Goal: Task Accomplishment & Management: Complete application form

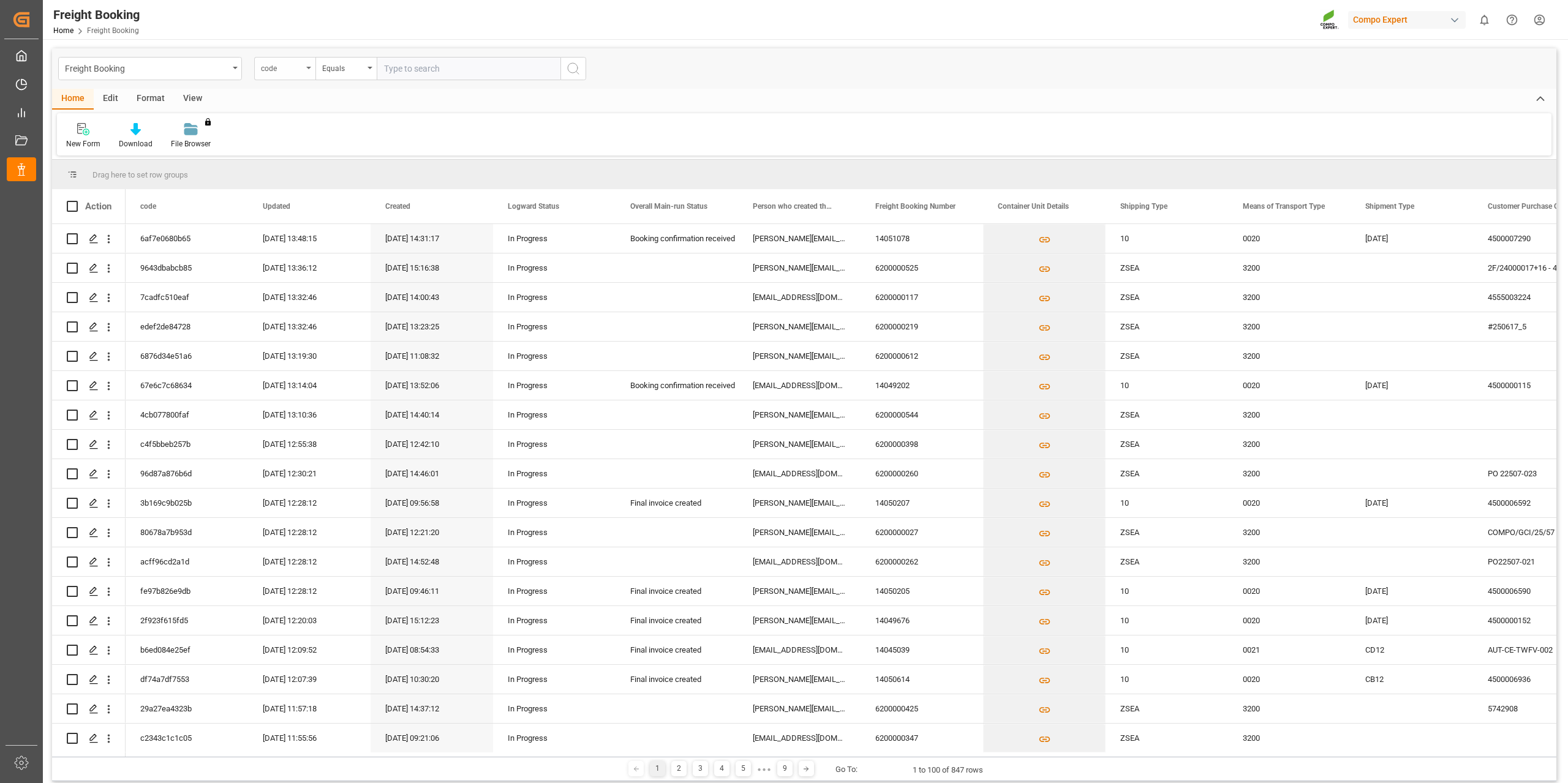
click at [303, 70] on div "code" at bounding box center [284, 68] width 61 height 23
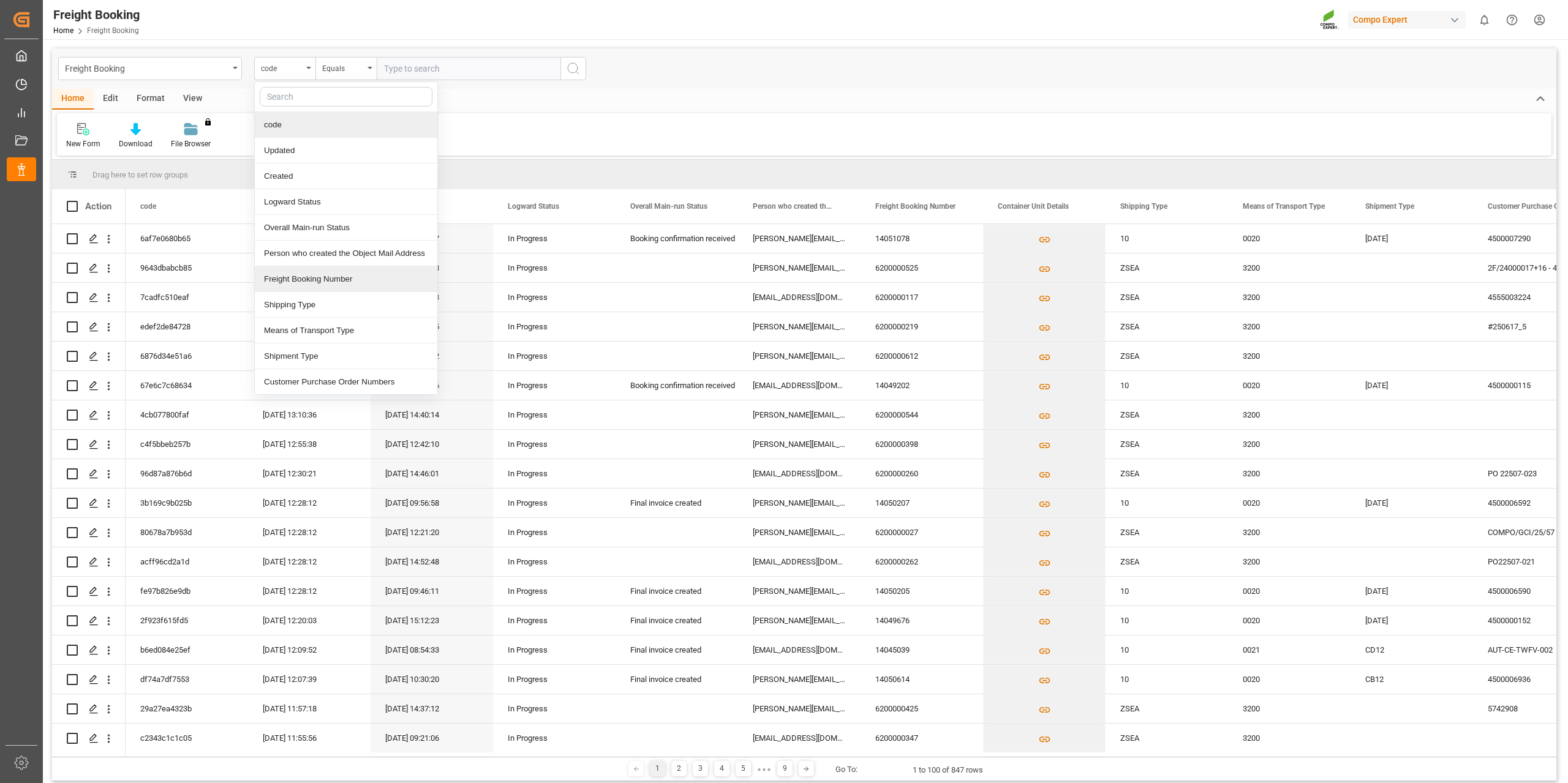
click at [316, 282] on div "Freight Booking Number" at bounding box center [345, 279] width 182 height 26
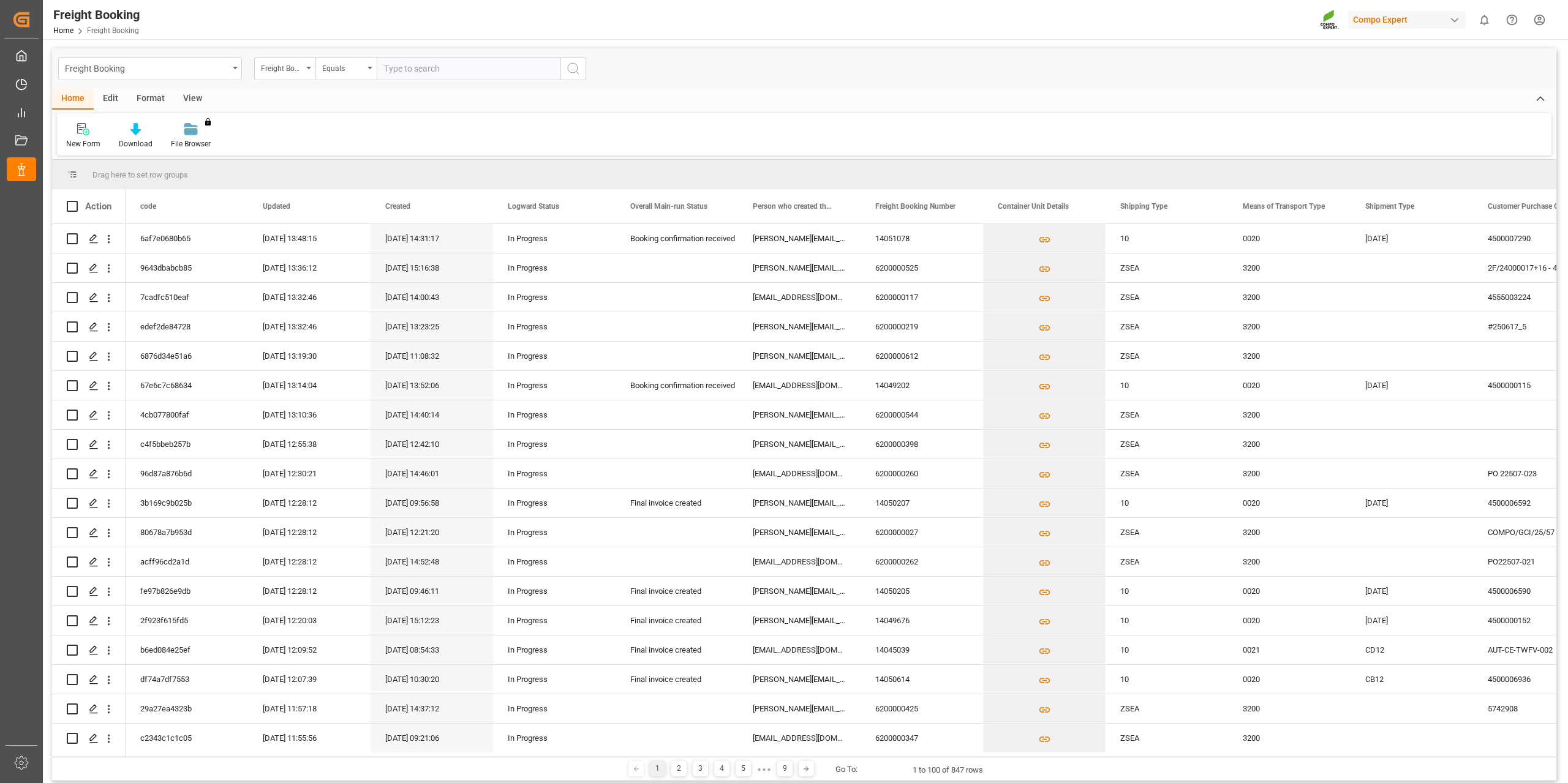
click at [421, 71] on input "text" at bounding box center [468, 68] width 184 height 23
paste input "6200000436"
type input "6200000436"
drag, startPoint x: 571, startPoint y: 67, endPoint x: 721, endPoint y: 123, distance: 160.1
click at [571, 67] on icon "search button" at bounding box center [573, 68] width 15 height 15
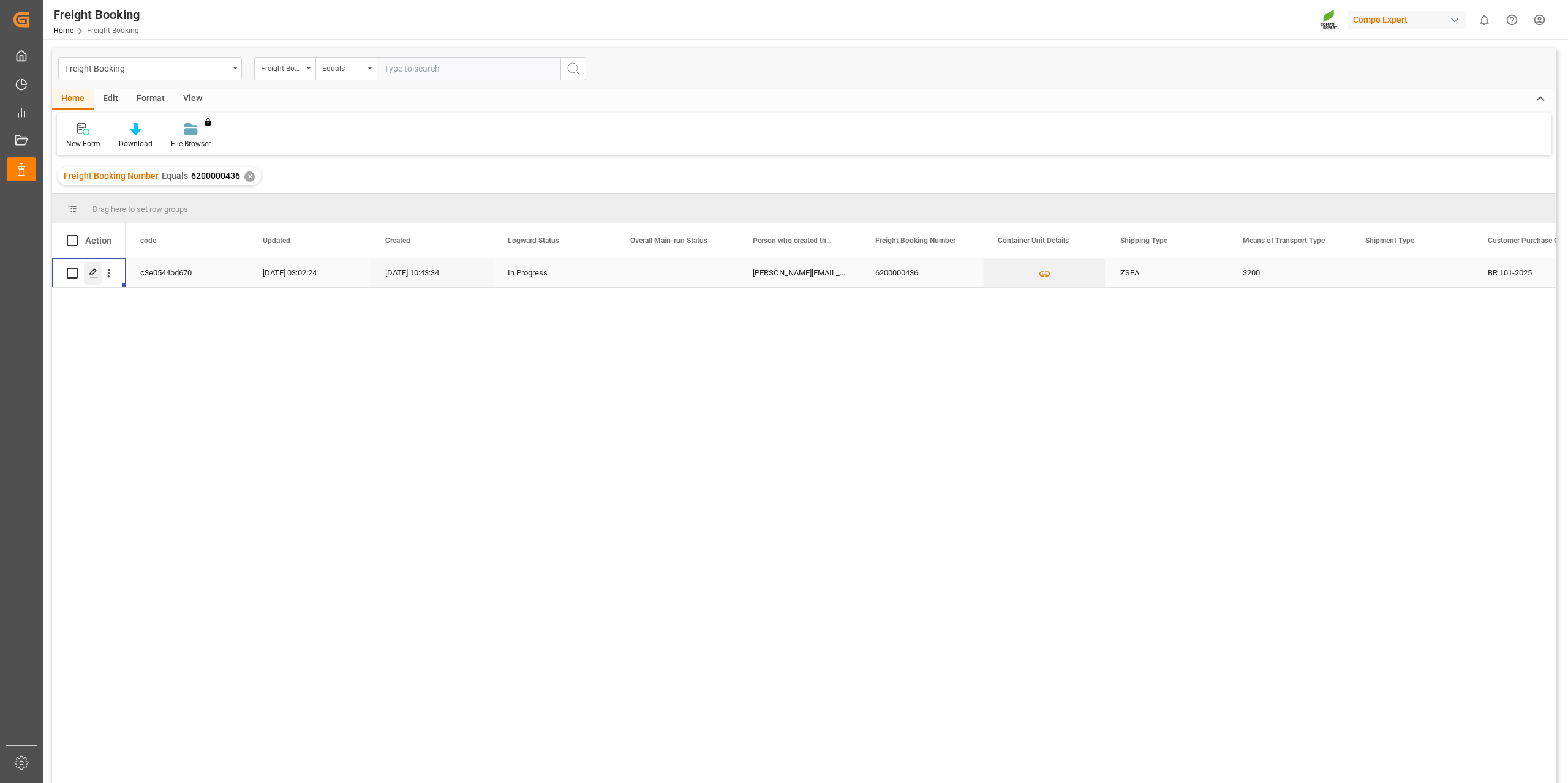
click at [95, 271] on icon "Press SPACE to select this row." at bounding box center [93, 272] width 10 height 10
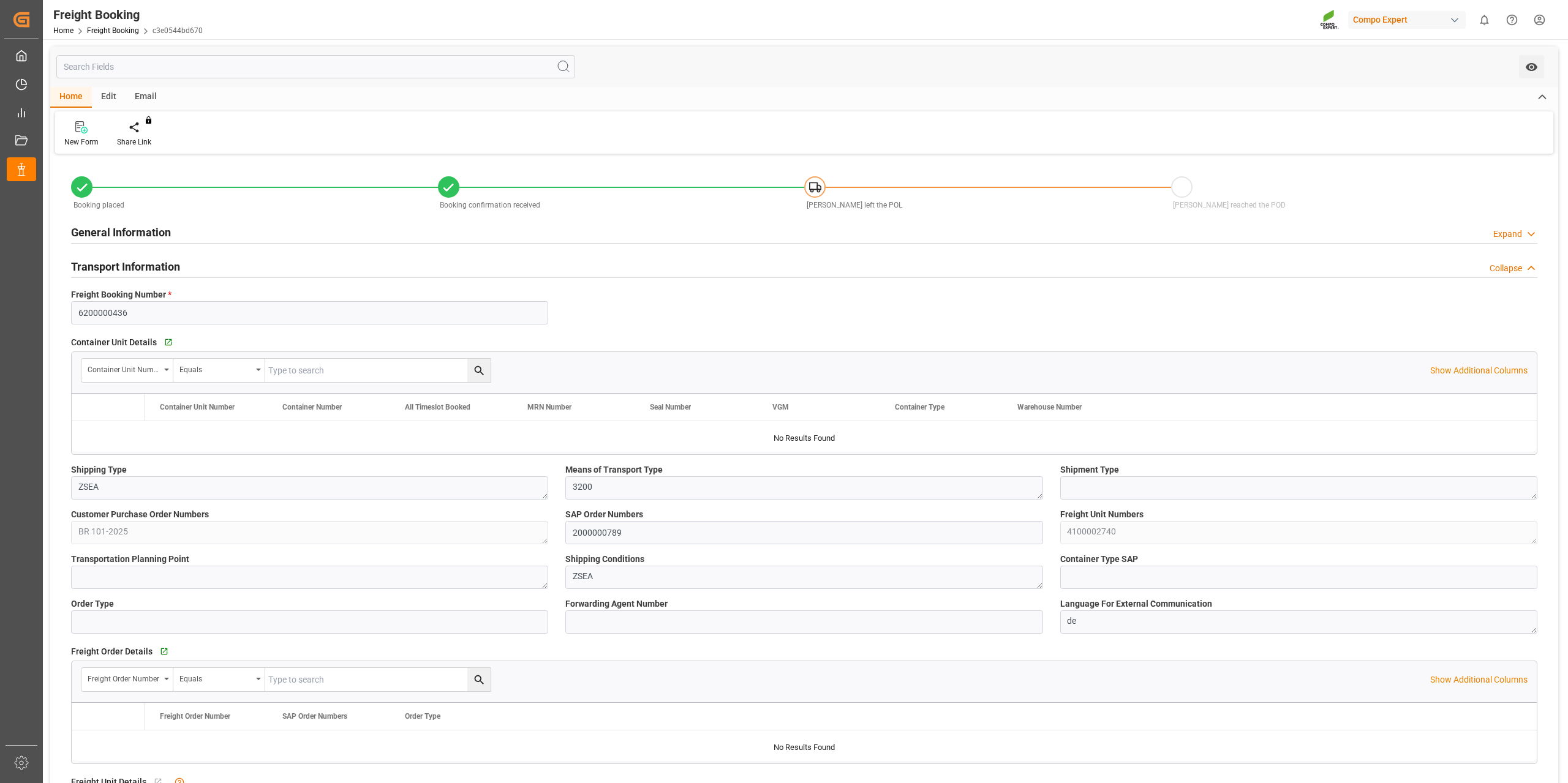
type input "9720483"
type input "BEANR"
type input "BRVIX"
type input "0"
type input "40800"
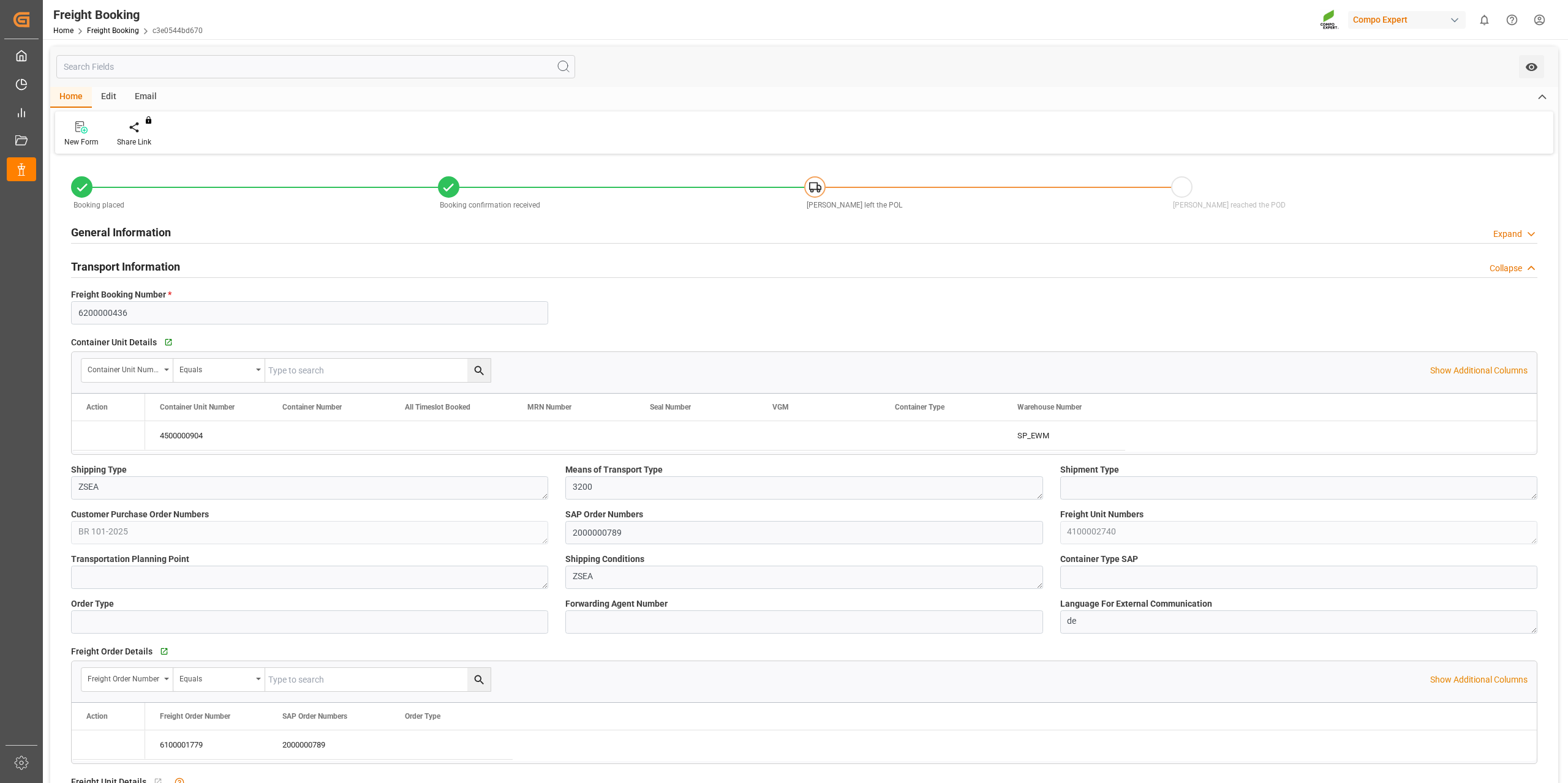
type input "[DATE] 01:00"
type input "[DATE] 06:00"
type input "[DATE] 10:43"
type input "[DATE] 10:44"
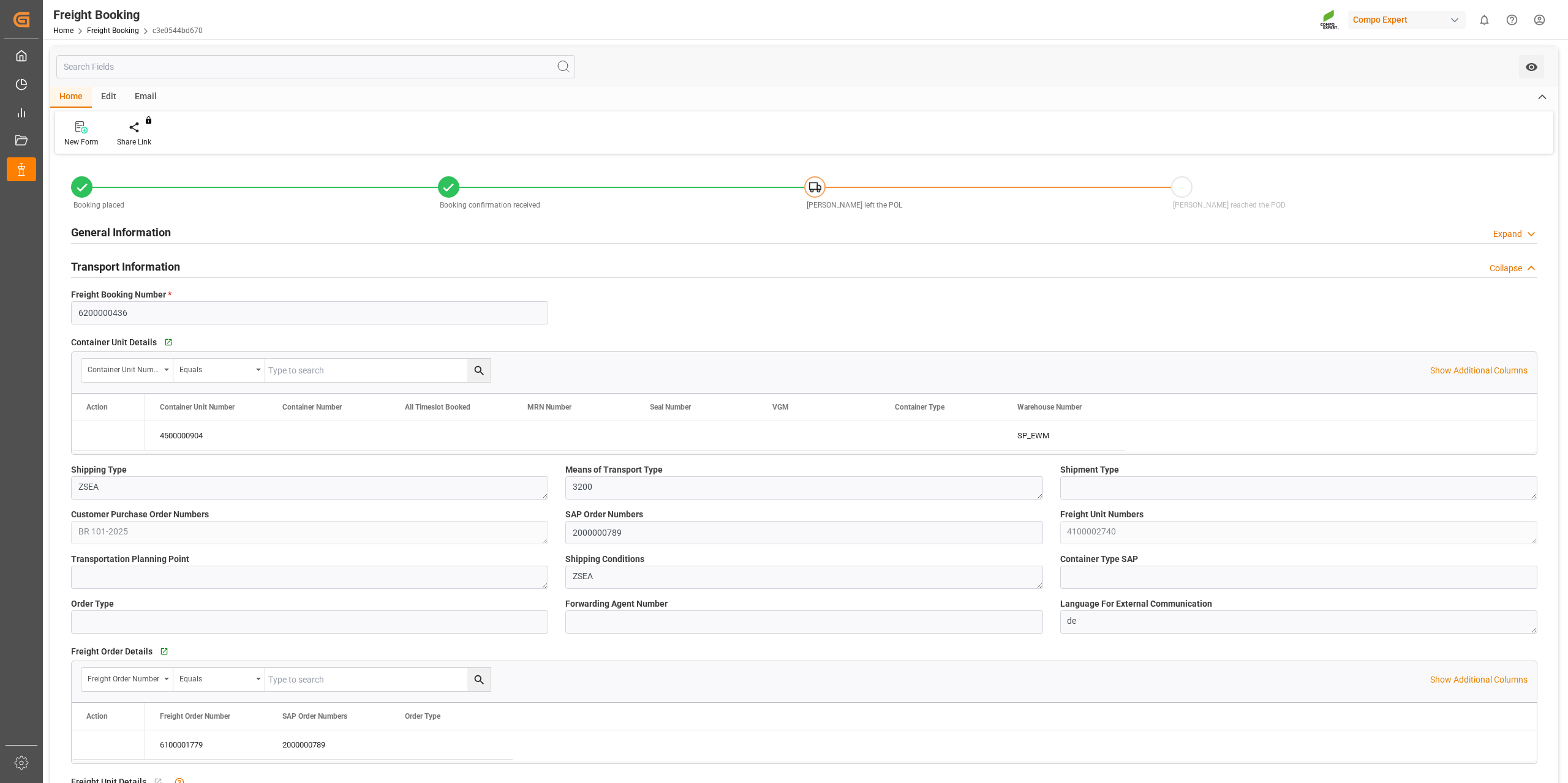
type input "[DATE] 10:44"
type input "[DATE] 15:53"
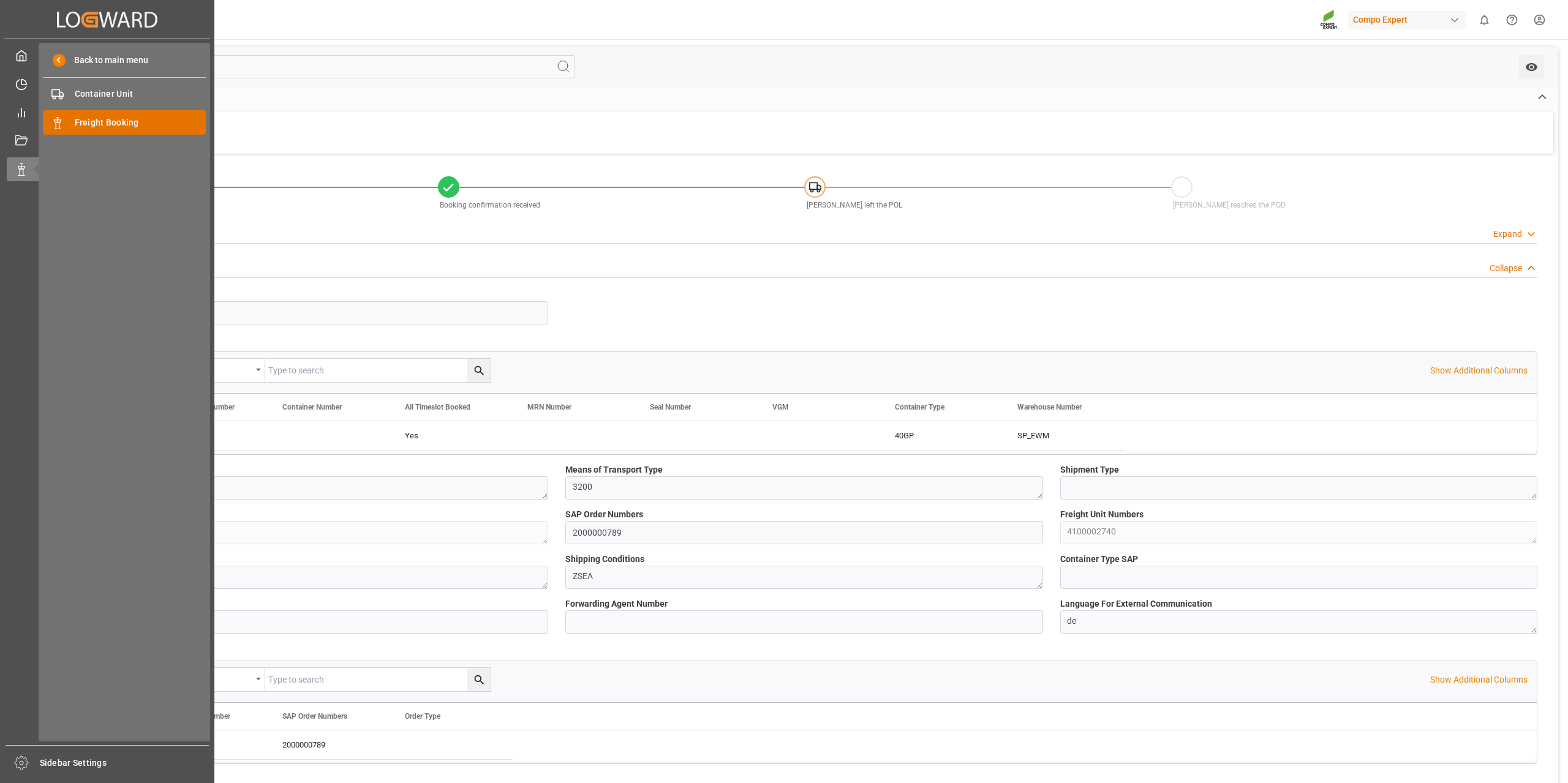
click at [130, 123] on span "Freight Booking" at bounding box center [140, 122] width 132 height 13
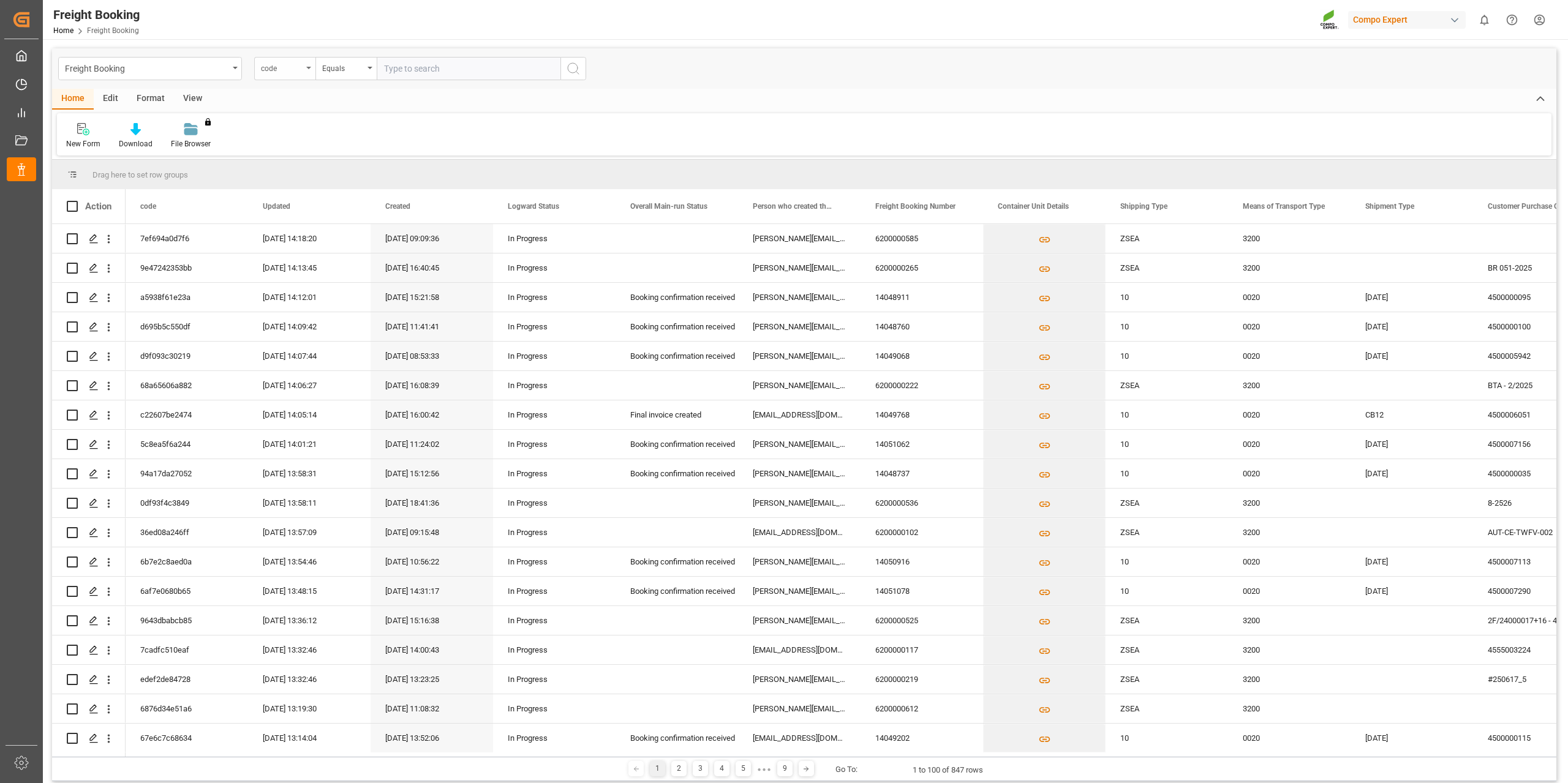
click at [268, 67] on div "code" at bounding box center [281, 67] width 42 height 14
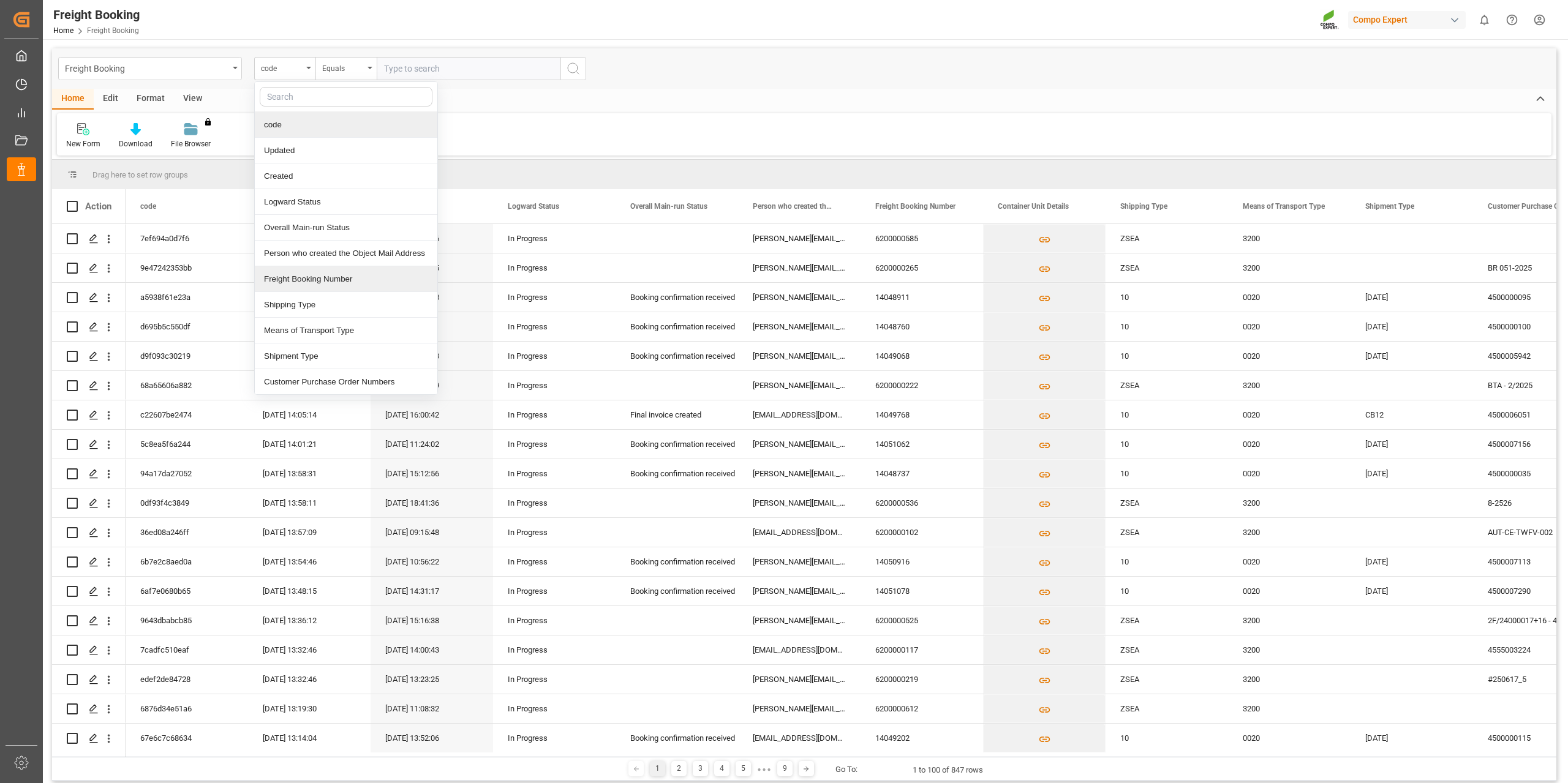
click at [327, 282] on div "Freight Booking Number" at bounding box center [345, 279] width 182 height 26
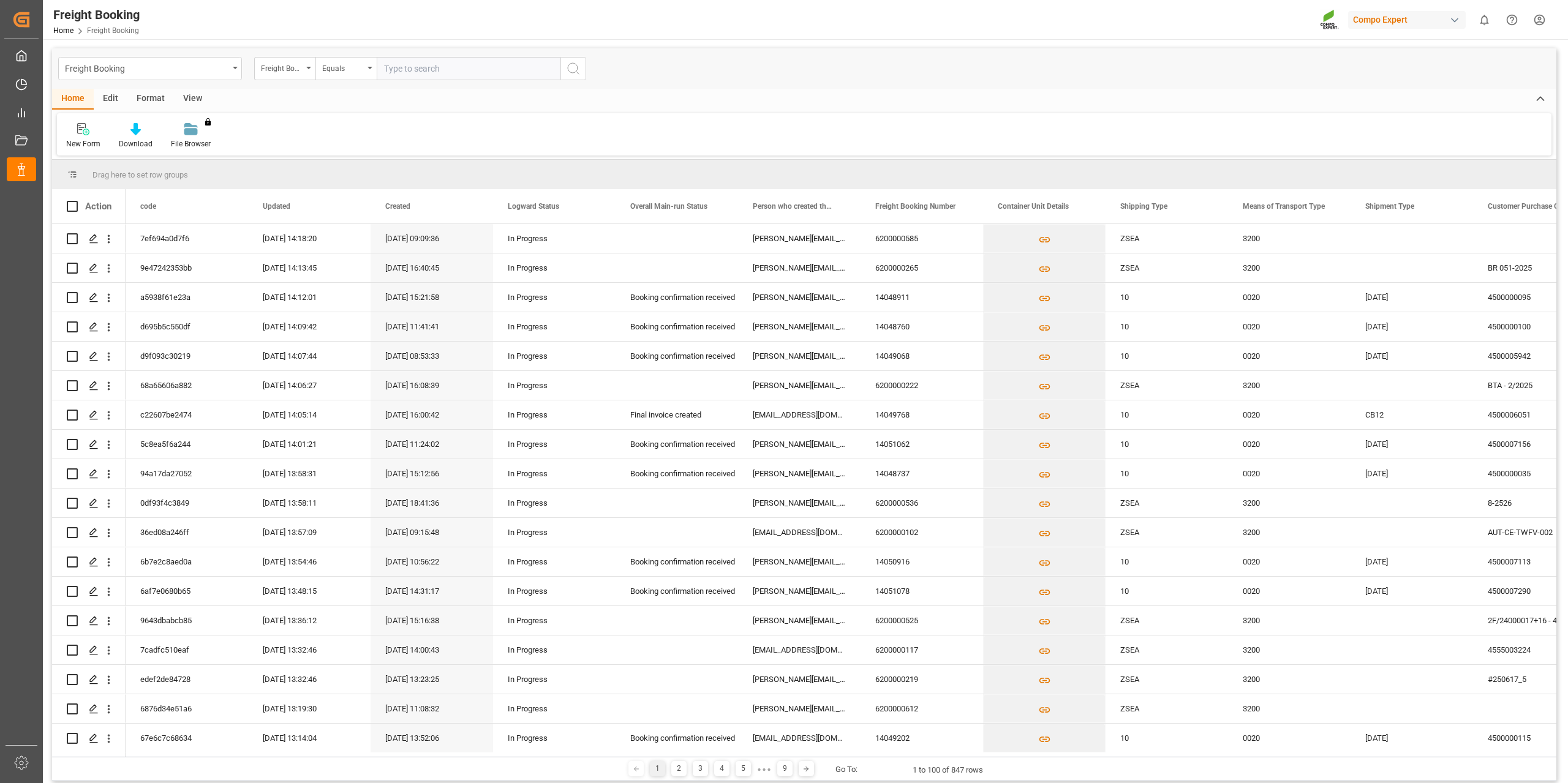
drag, startPoint x: 436, startPoint y: 61, endPoint x: 525, endPoint y: 67, distance: 89.2
click at [436, 62] on input "text" at bounding box center [468, 68] width 184 height 23
paste input "6200000222"
type input "6200000222"
click at [576, 67] on icon "search button" at bounding box center [573, 68] width 15 height 15
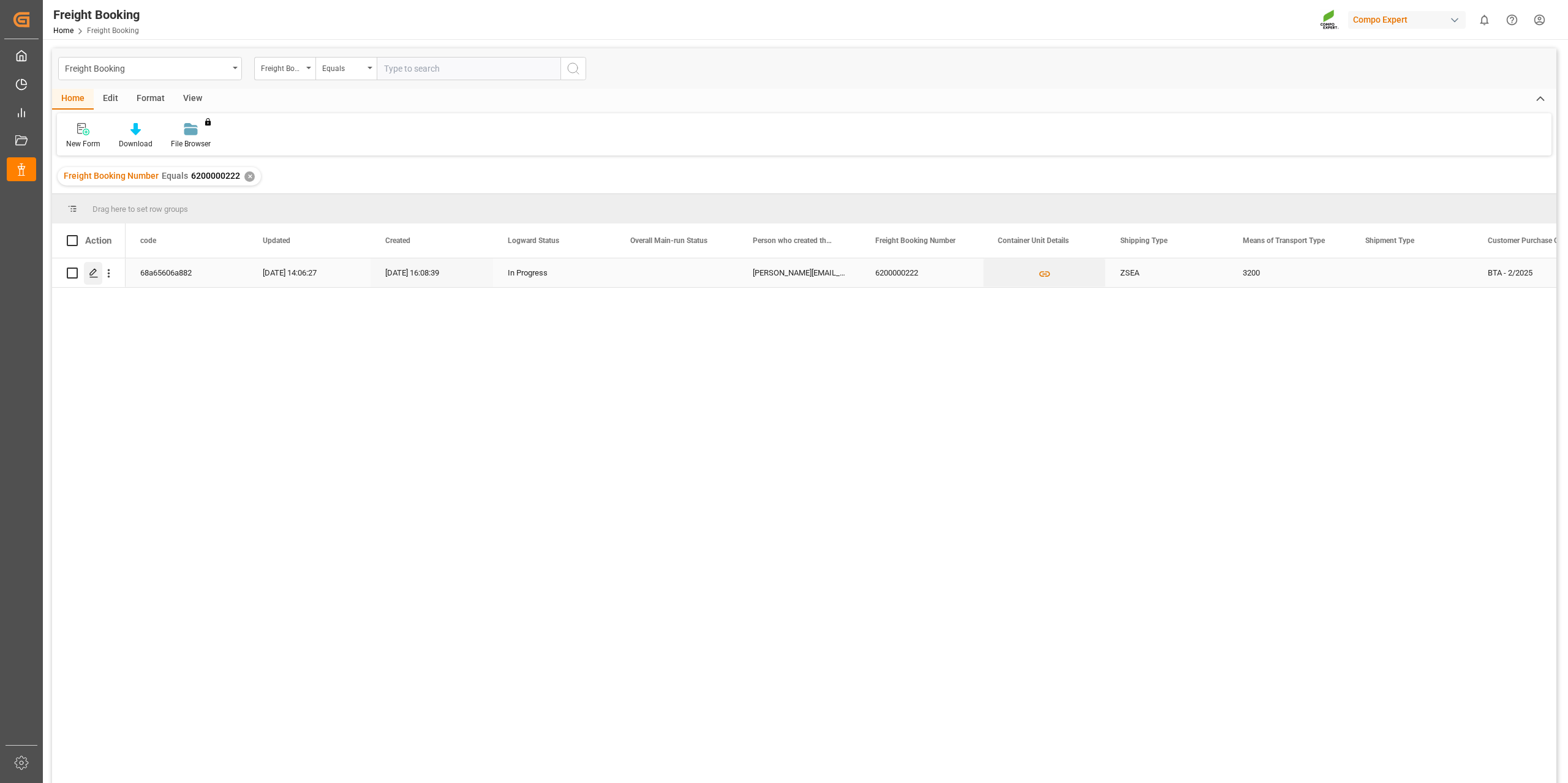
click at [88, 267] on div "Press SPACE to select this row." at bounding box center [93, 273] width 19 height 22
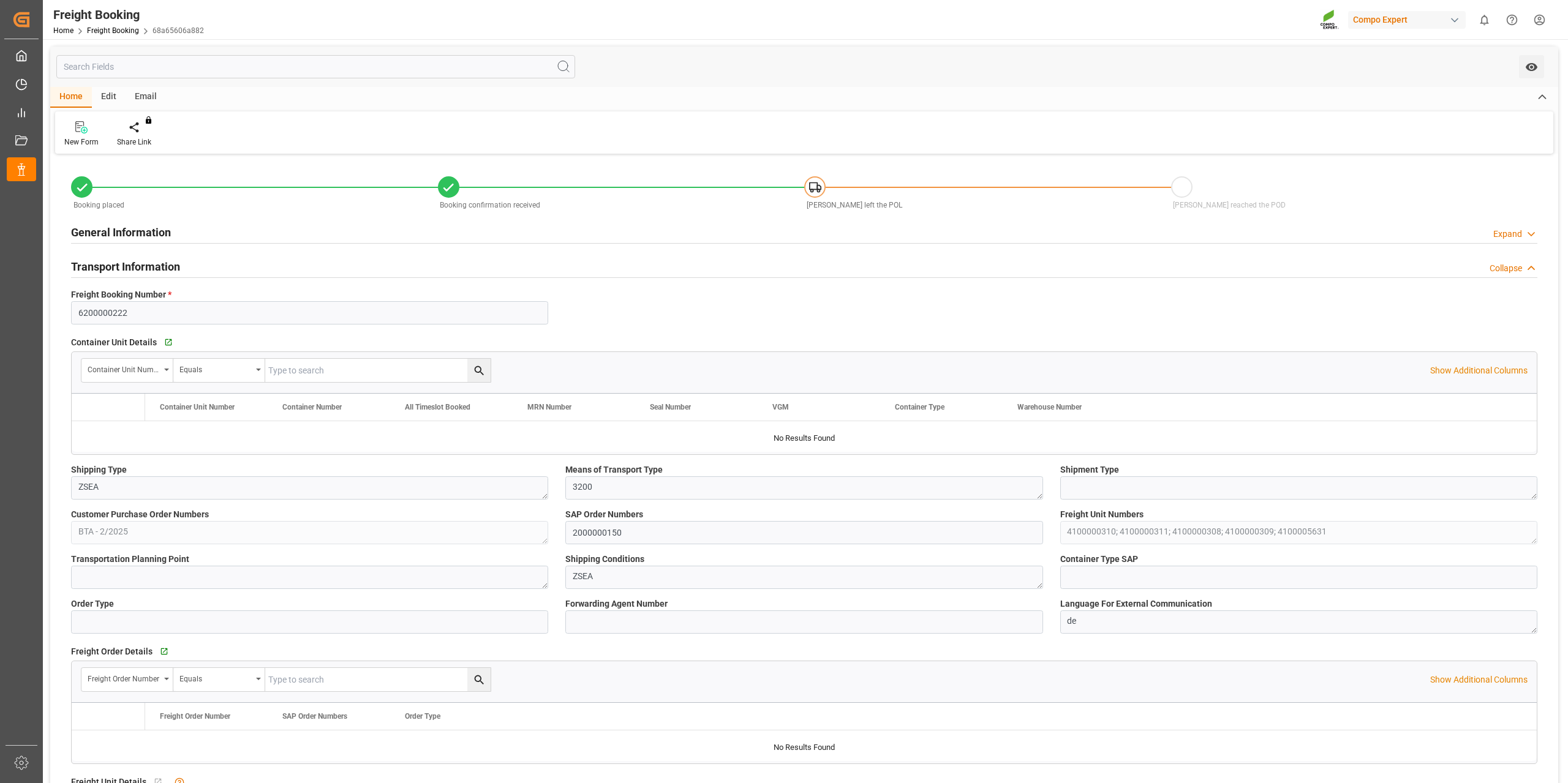
type input "9720483"
type input "BEANR"
type input "PYVLL"
type input "0"
type input "296153"
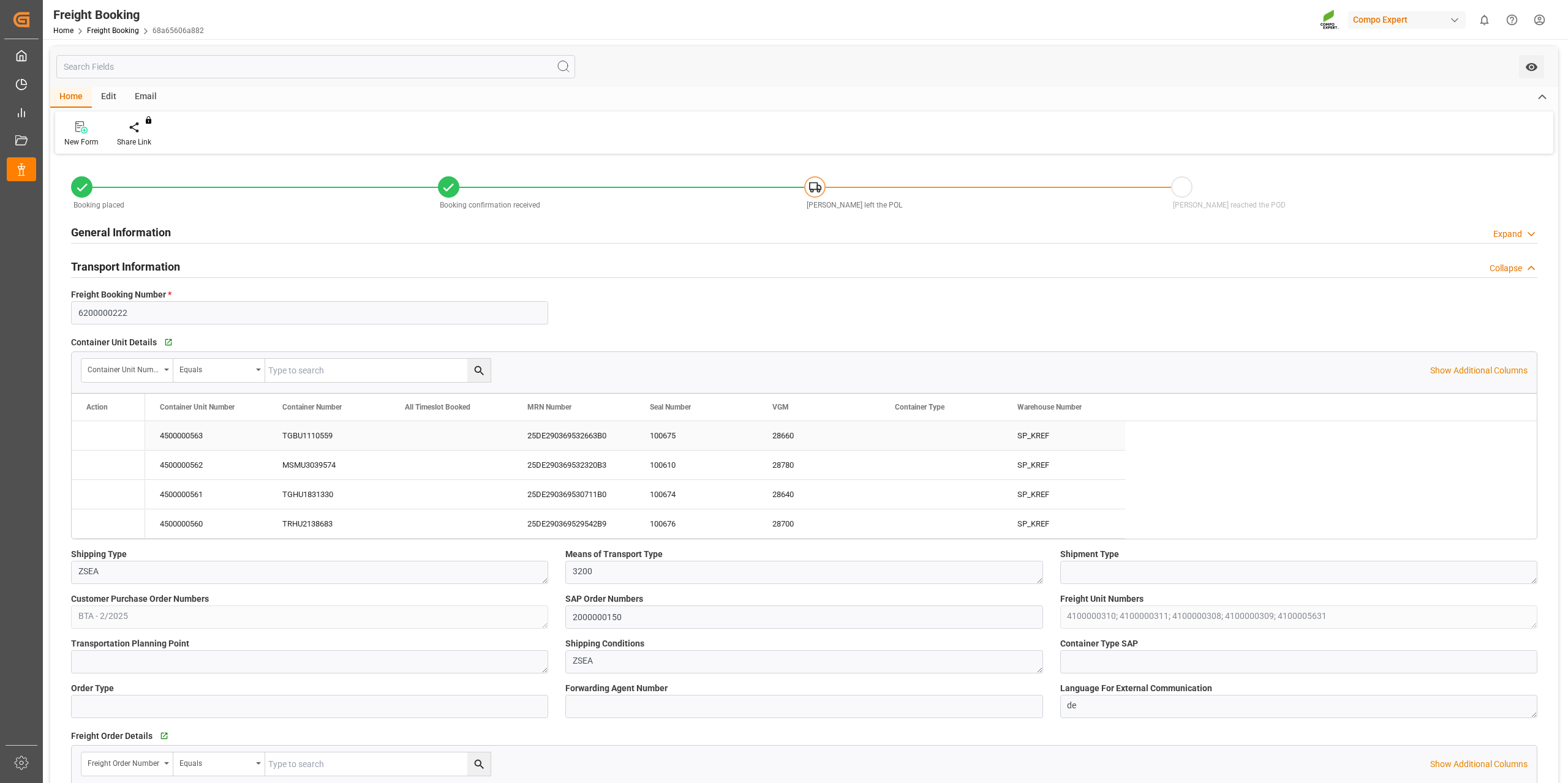
type input "[DATE] 01:00"
type input "[DATE] 06:00"
type input "[DATE] 16:08"
type input "[DATE] 16:10"
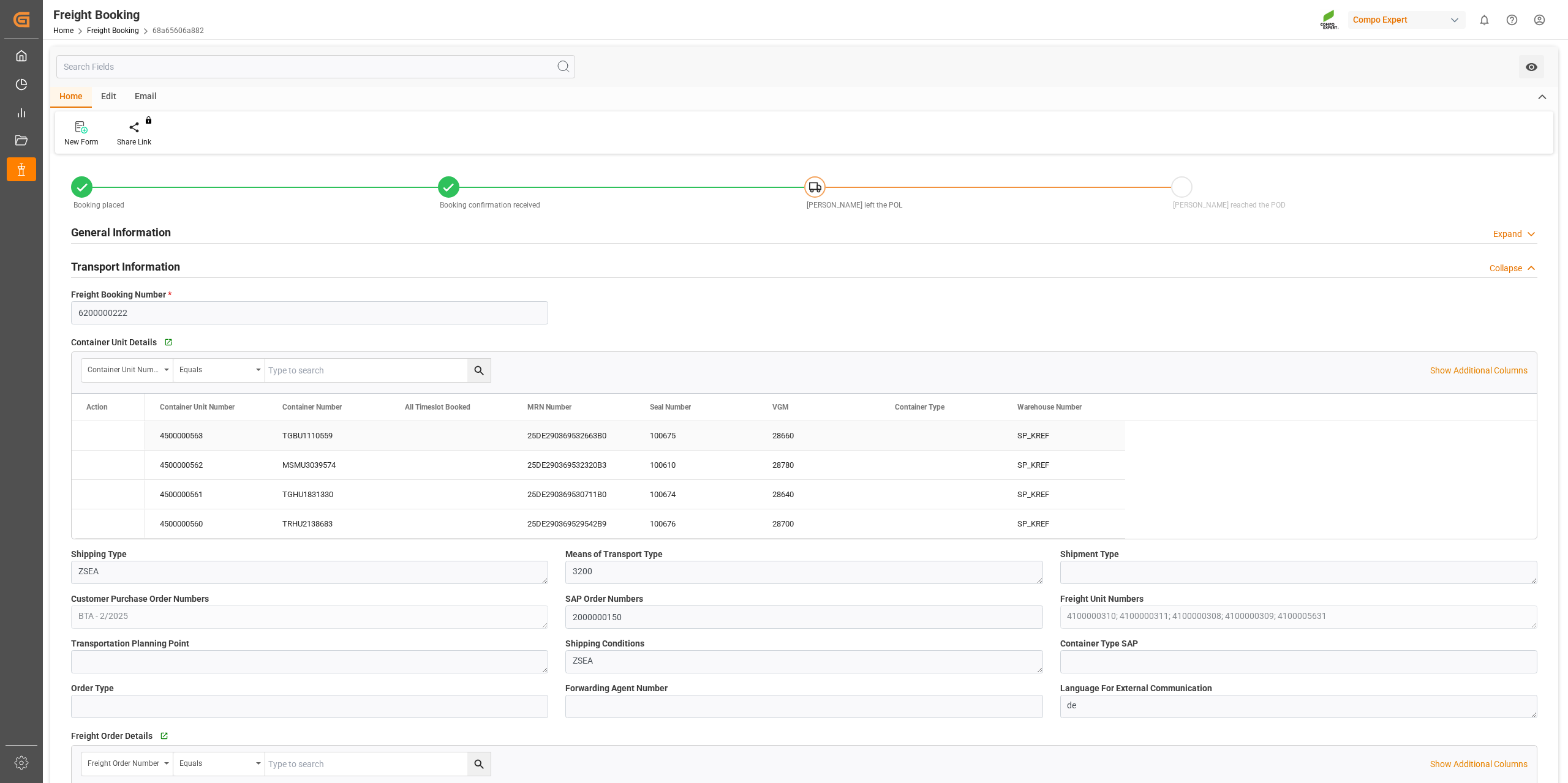
type input "[DATE] 16:10"
type input "[DATE] 11:07"
type input "[DATE] 14:05"
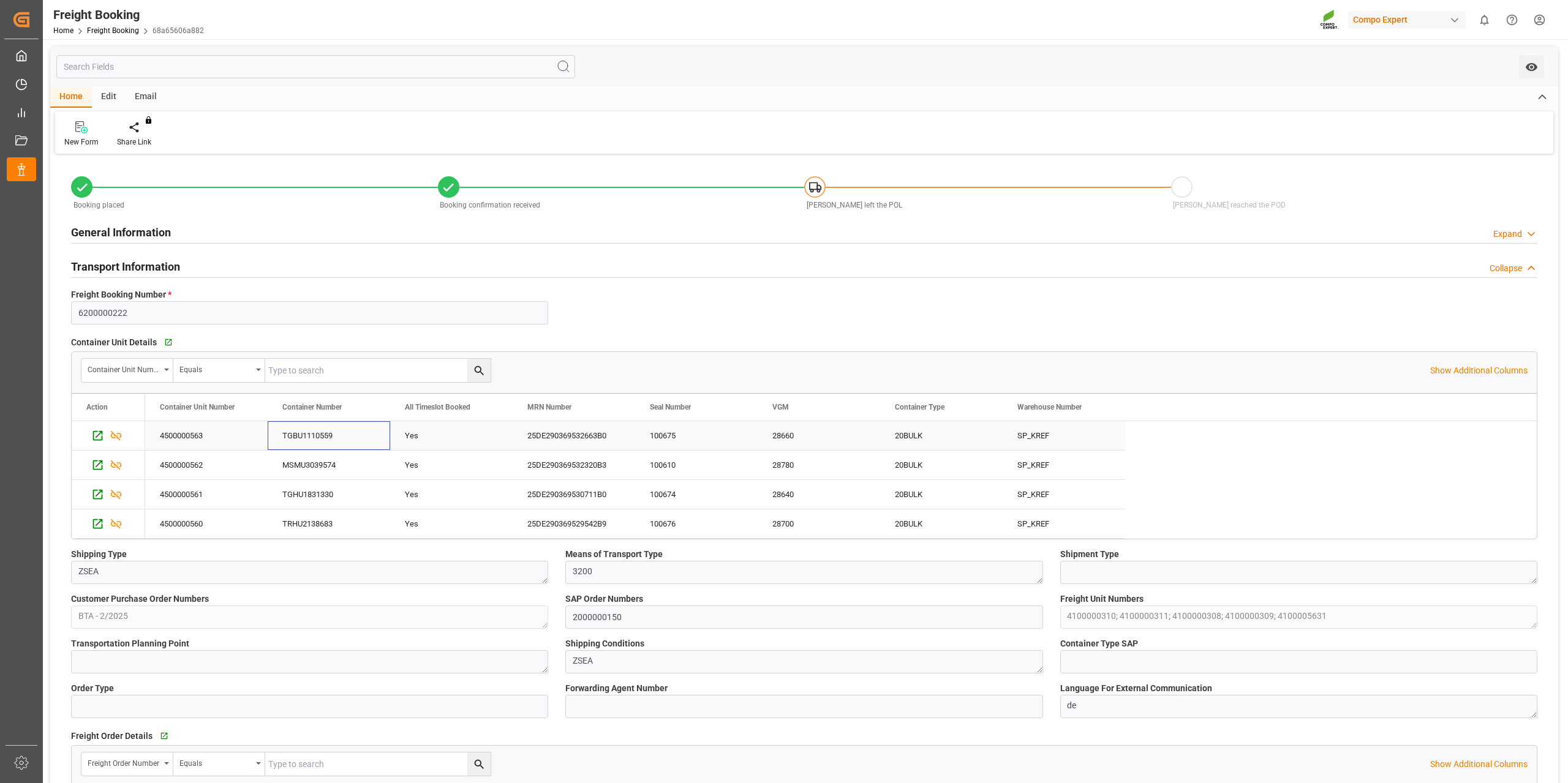
click at [328, 433] on div "TGBU1110559" at bounding box center [328, 435] width 123 height 29
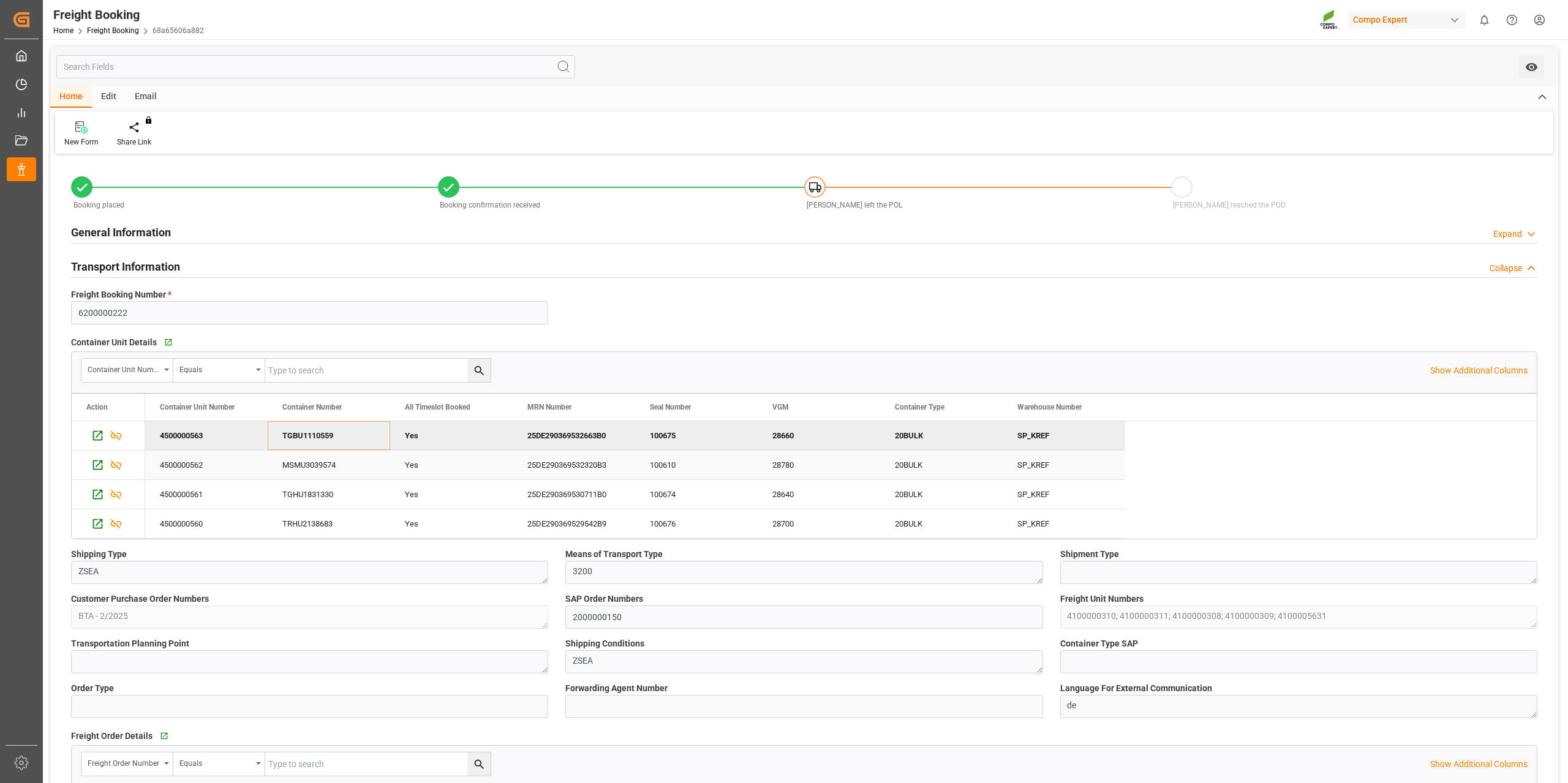
click at [317, 471] on div "MSMU3039574" at bounding box center [328, 464] width 123 height 29
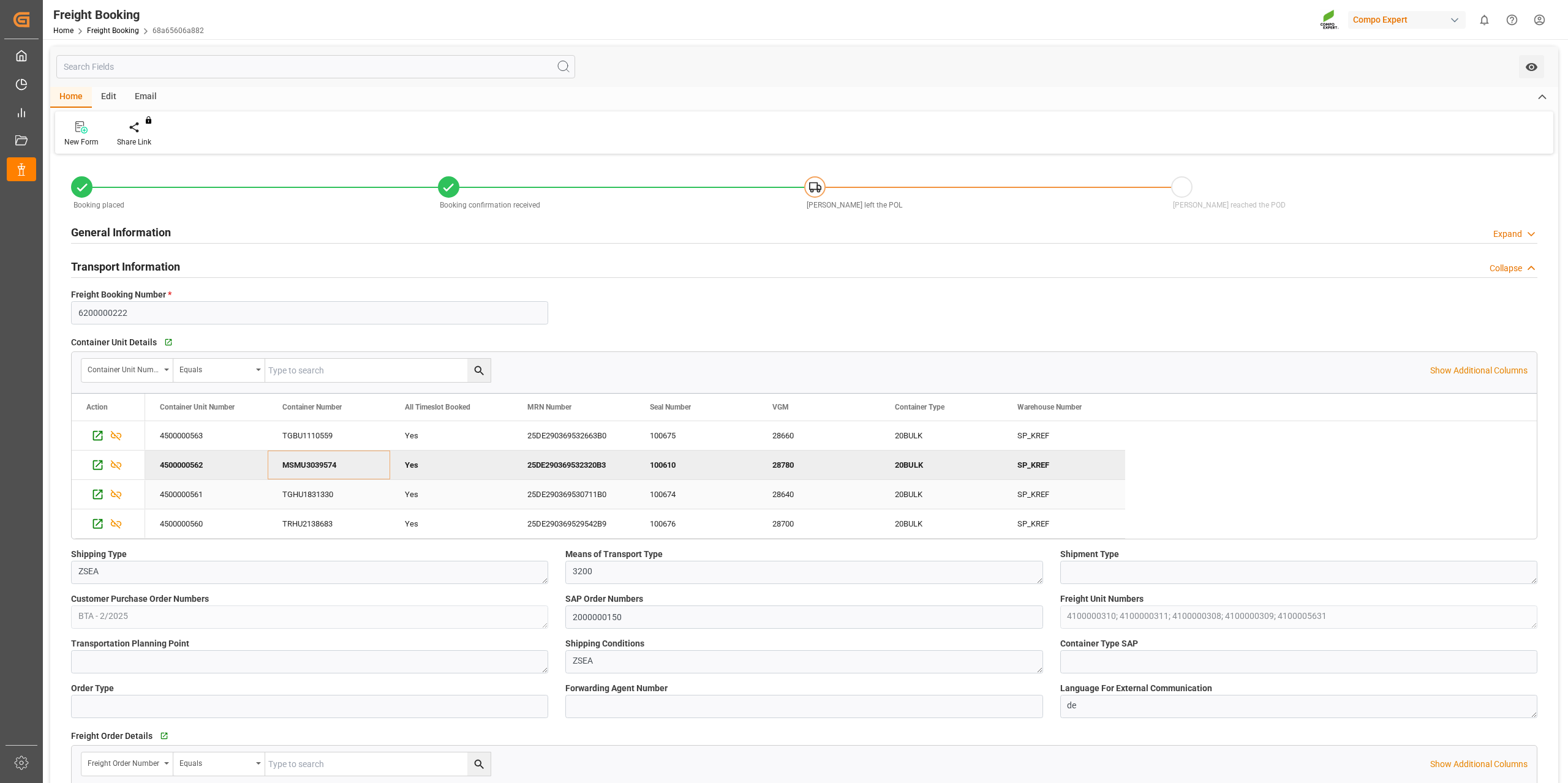
click at [312, 492] on div "TGHU1831330" at bounding box center [328, 494] width 123 height 29
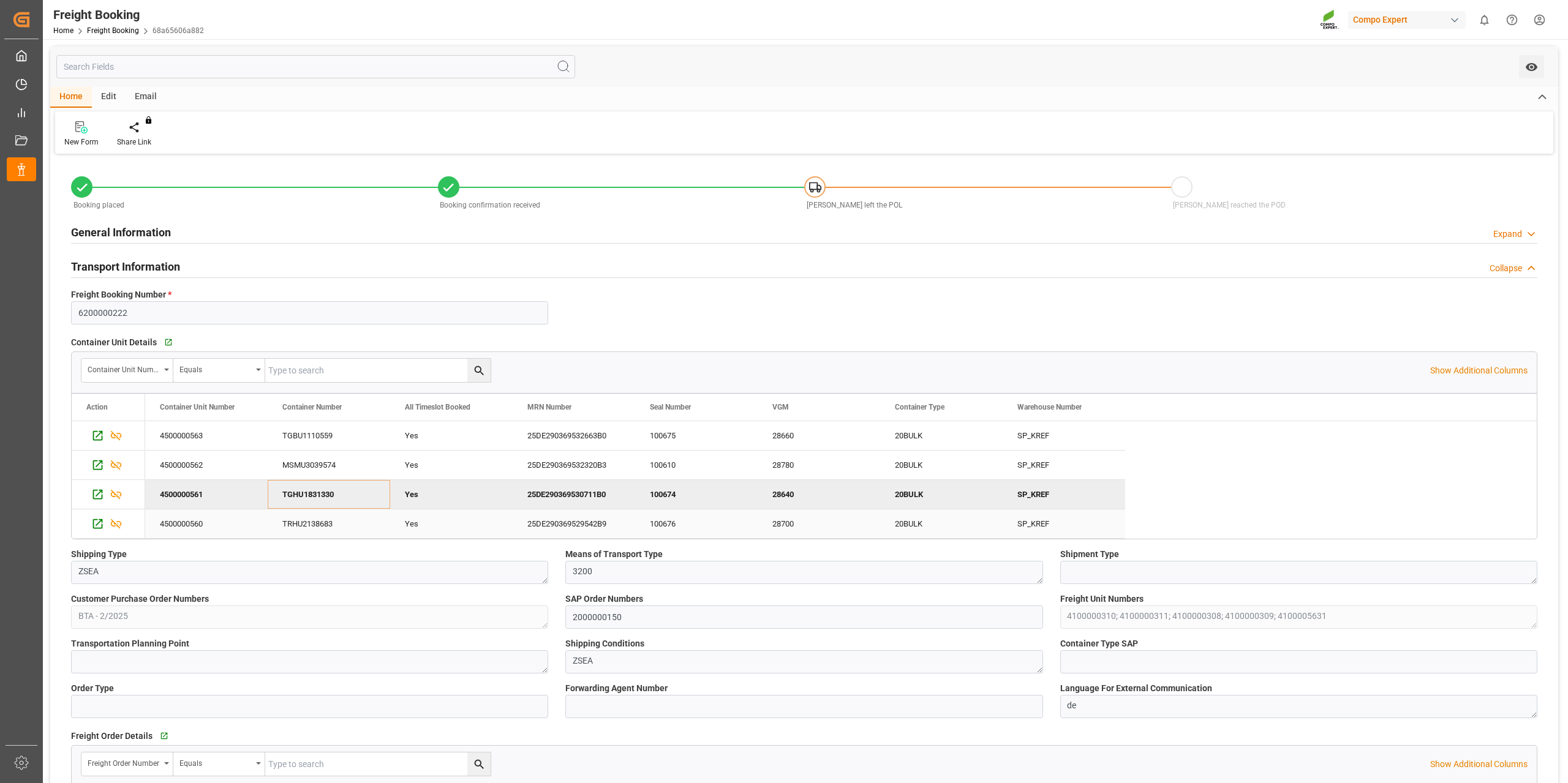
drag, startPoint x: 324, startPoint y: 523, endPoint x: 337, endPoint y: 522, distance: 13.0
click at [324, 523] on div "TRHU2138683" at bounding box center [328, 523] width 123 height 29
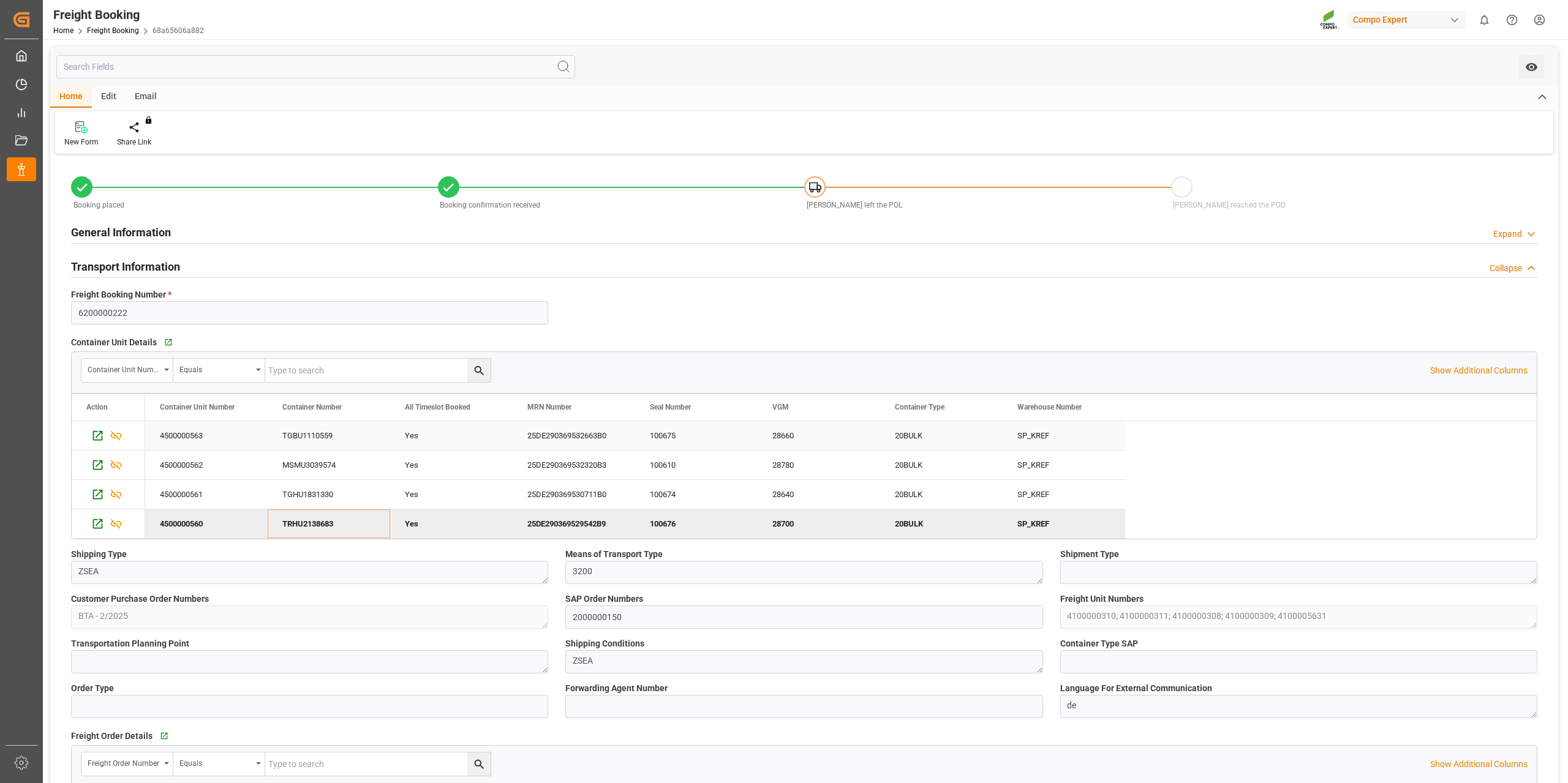
drag, startPoint x: 576, startPoint y: 443, endPoint x: 868, endPoint y: 438, distance: 292.0
click at [576, 443] on div "25DE290369532663B0" at bounding box center [573, 435] width 123 height 29
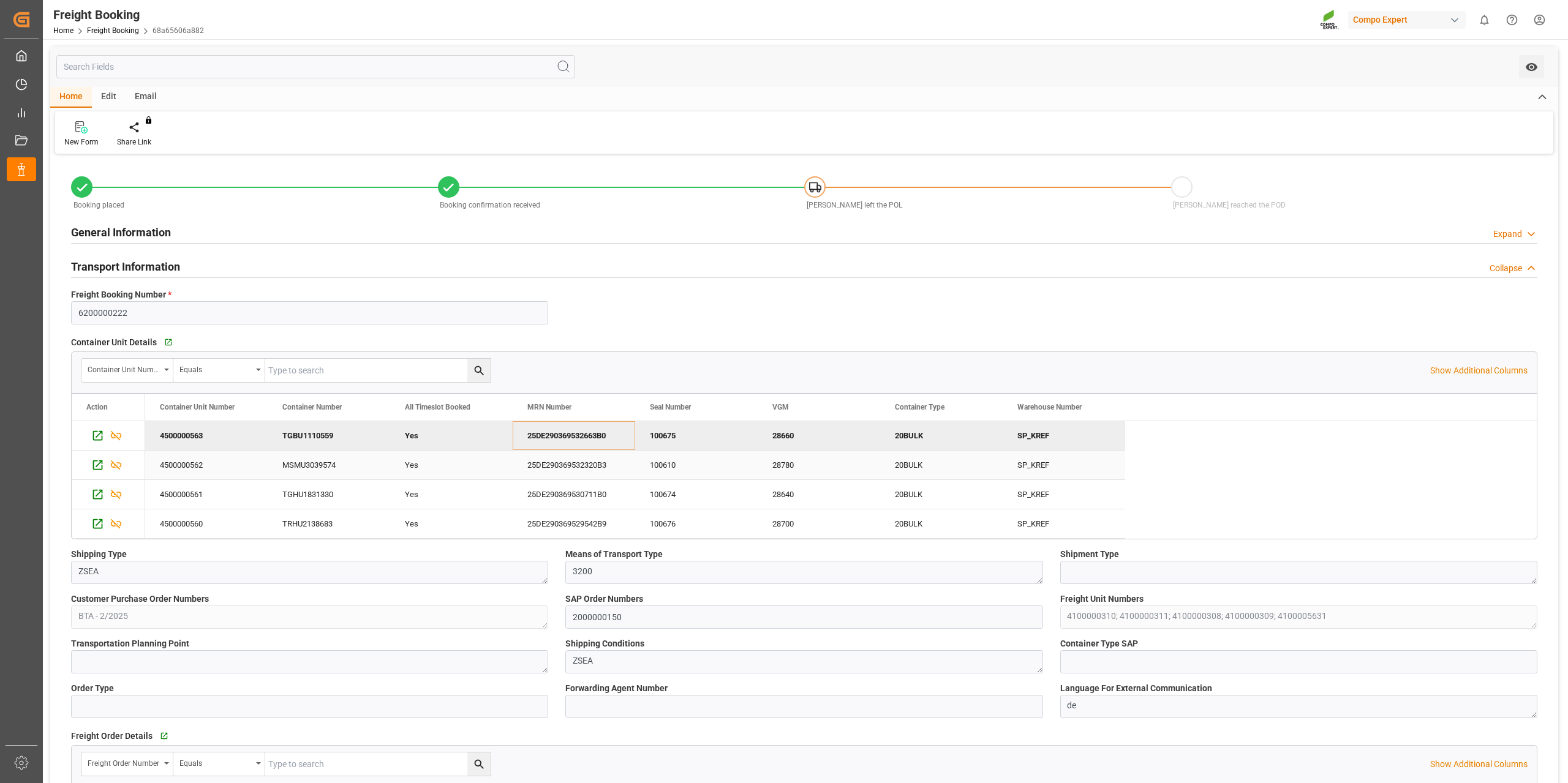
click at [575, 470] on div "25DE290369532320B3" at bounding box center [573, 464] width 123 height 29
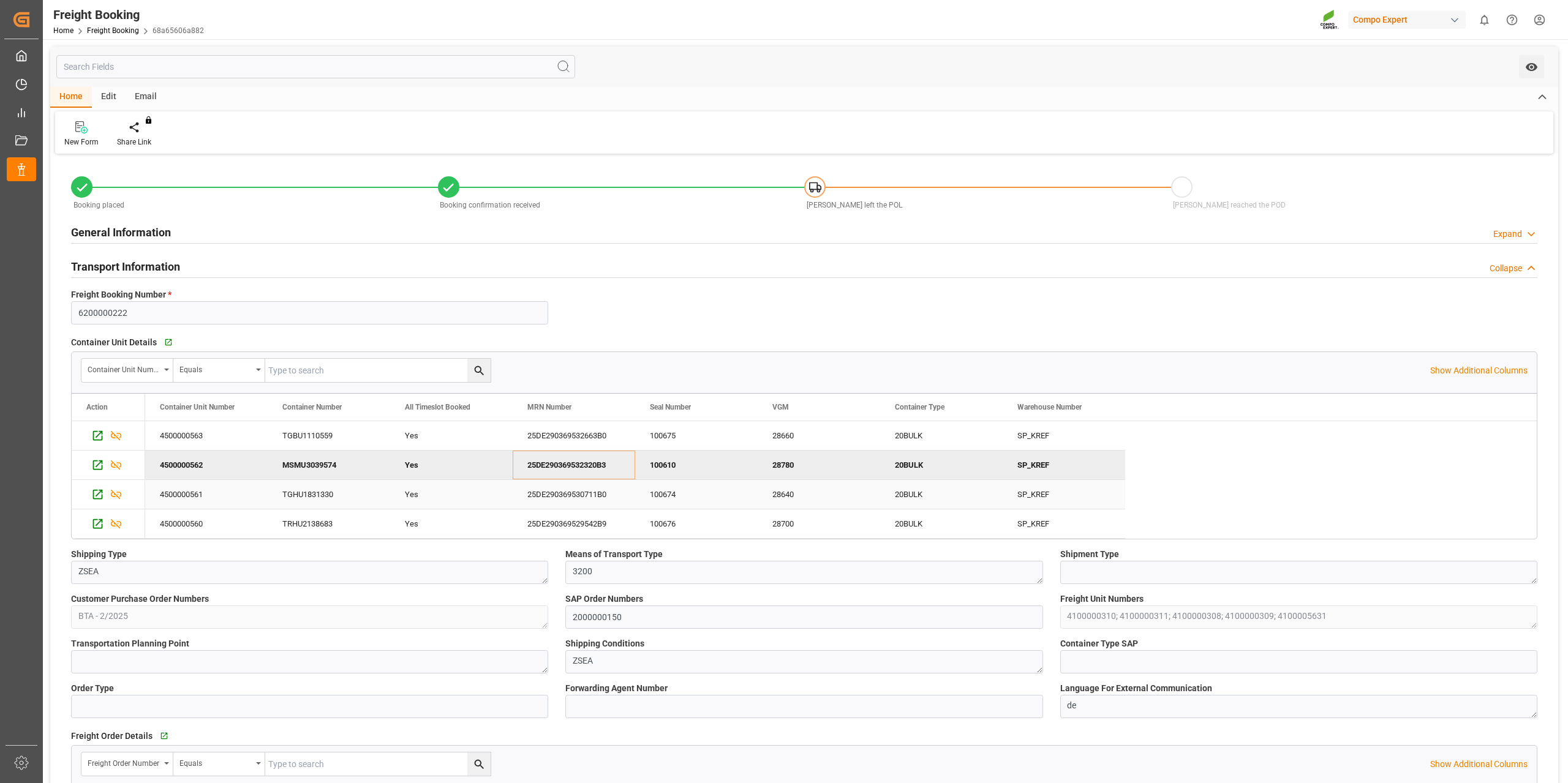
click at [580, 495] on div "25DE290369530711B0" at bounding box center [573, 494] width 123 height 29
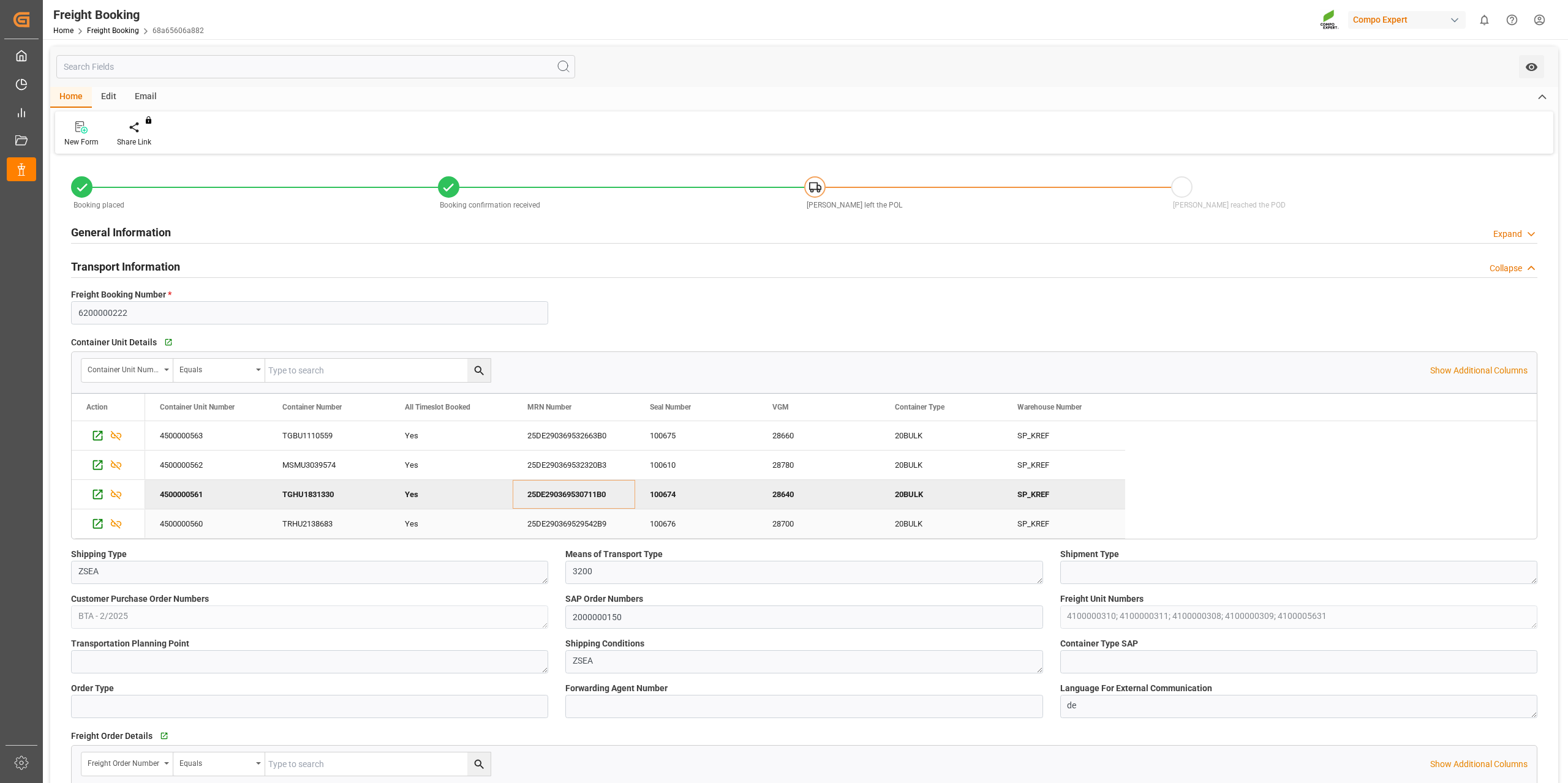
click at [585, 528] on div "25DE290369529542B9" at bounding box center [573, 523] width 123 height 29
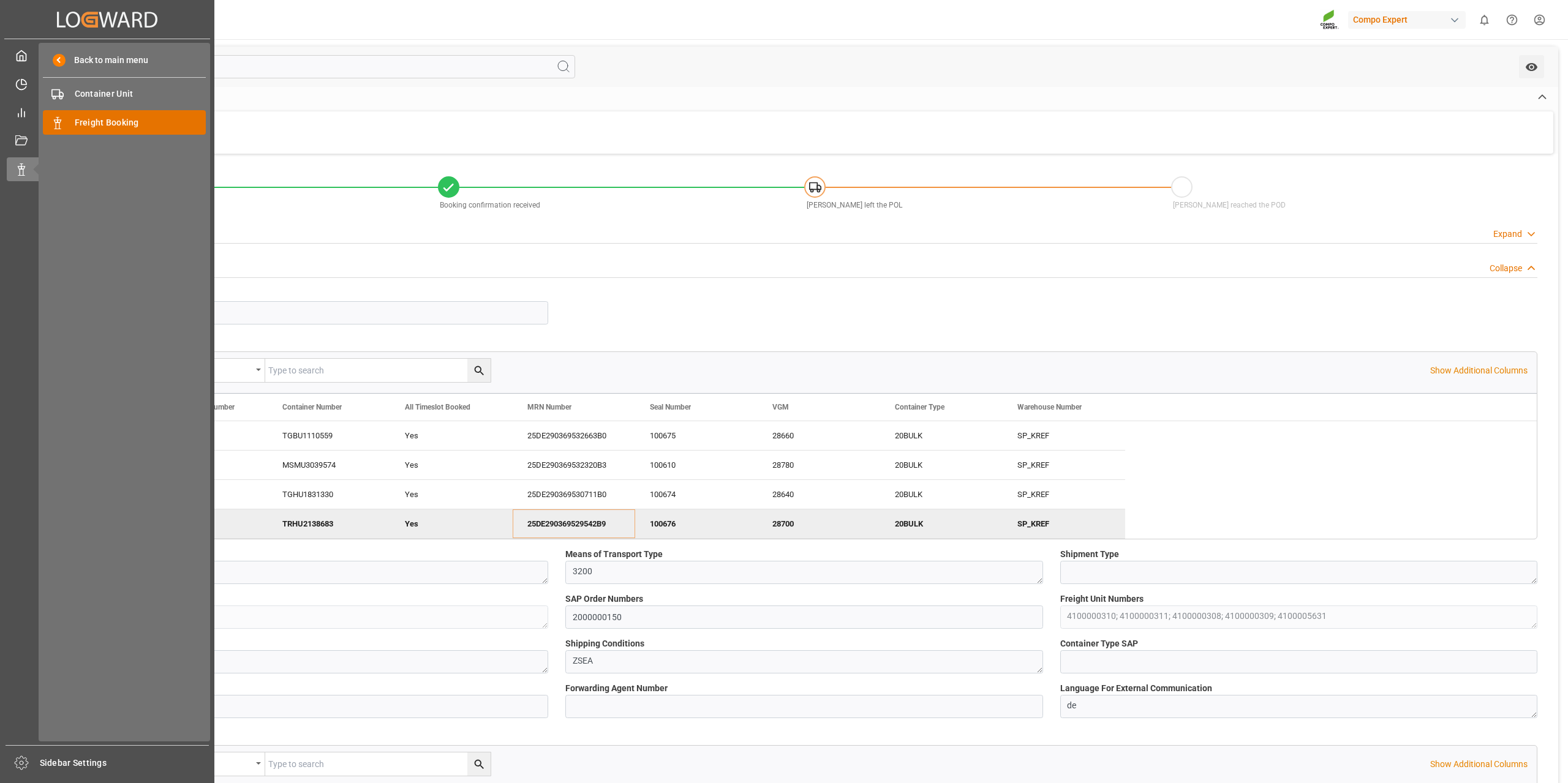
click at [125, 119] on span "Freight Booking" at bounding box center [140, 122] width 132 height 13
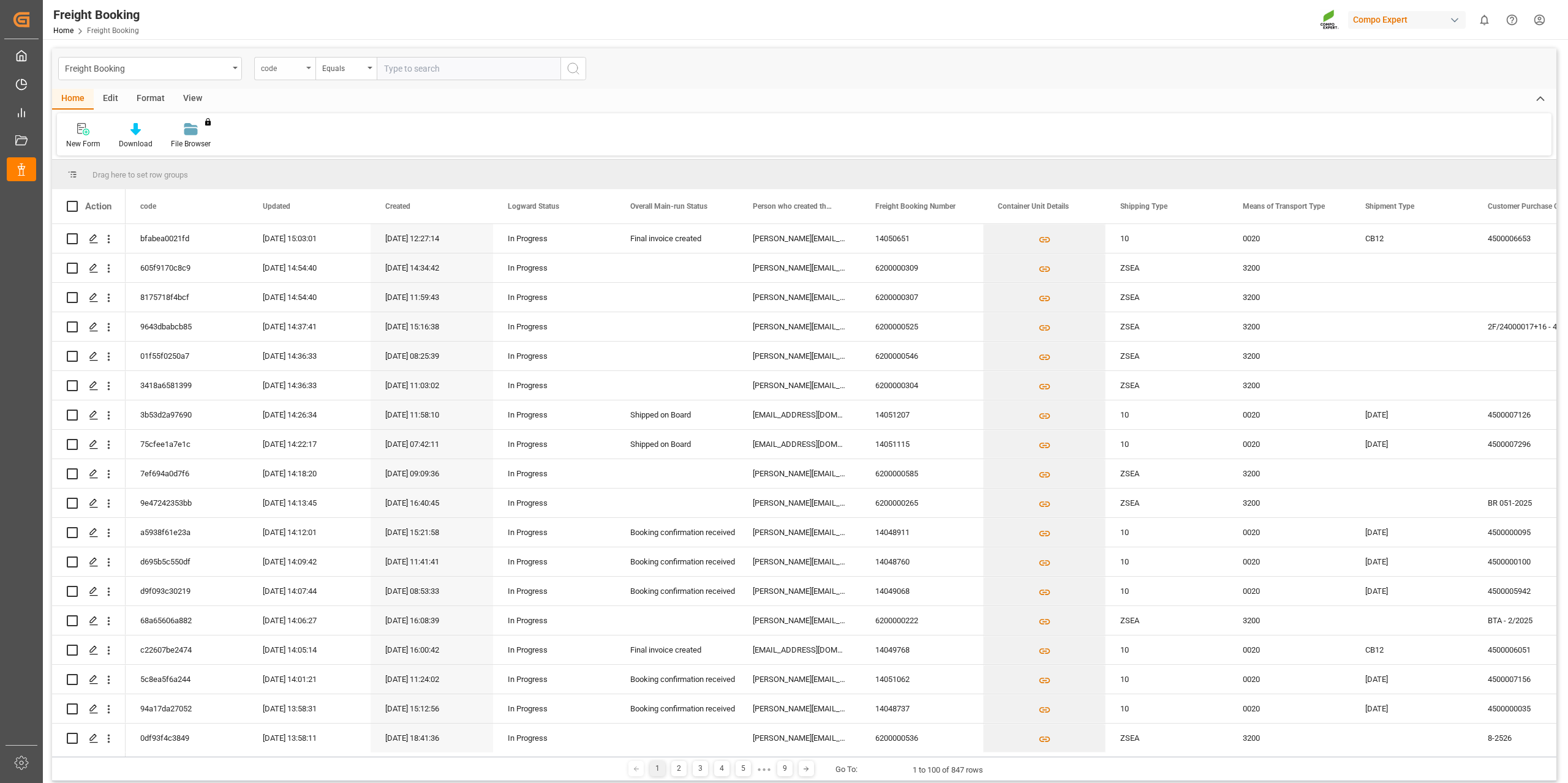
click at [279, 71] on div "code" at bounding box center [281, 67] width 42 height 14
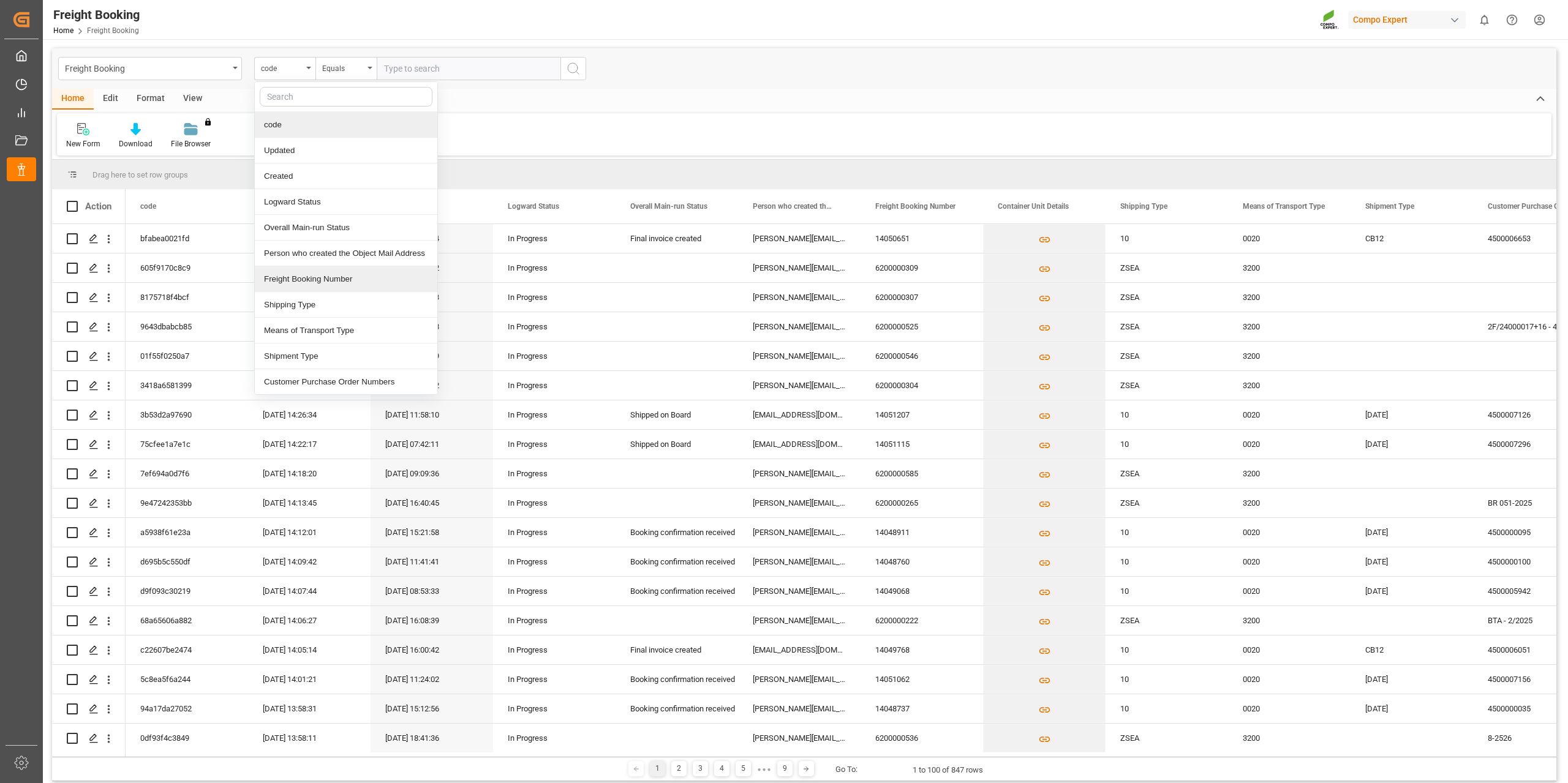
click at [326, 277] on div "Freight Booking Number" at bounding box center [345, 279] width 182 height 26
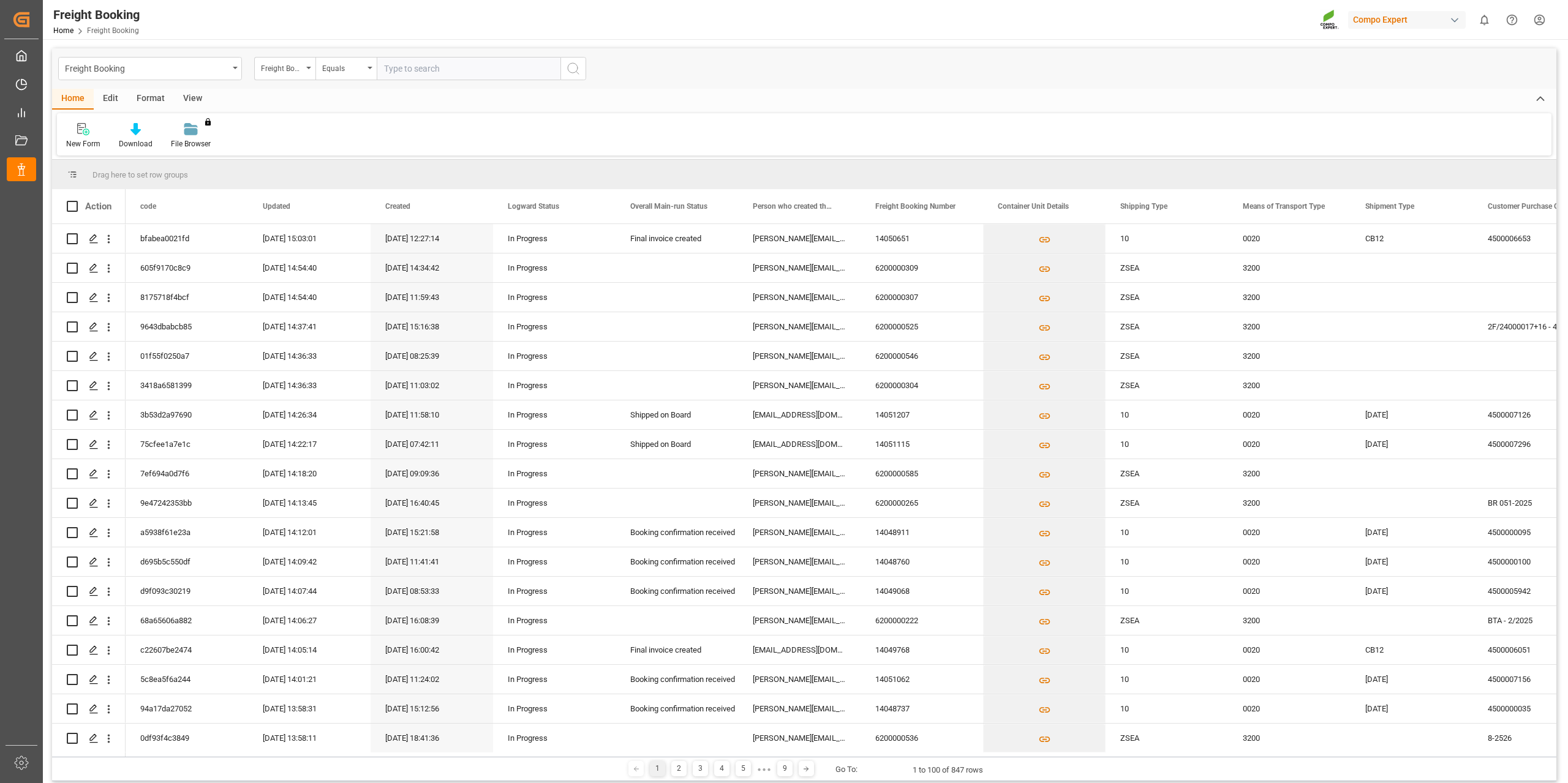
click at [449, 71] on input "text" at bounding box center [468, 68] width 184 height 23
paste input "6200000525"
type input "6200000525"
click at [572, 63] on icon "search button" at bounding box center [573, 68] width 15 height 15
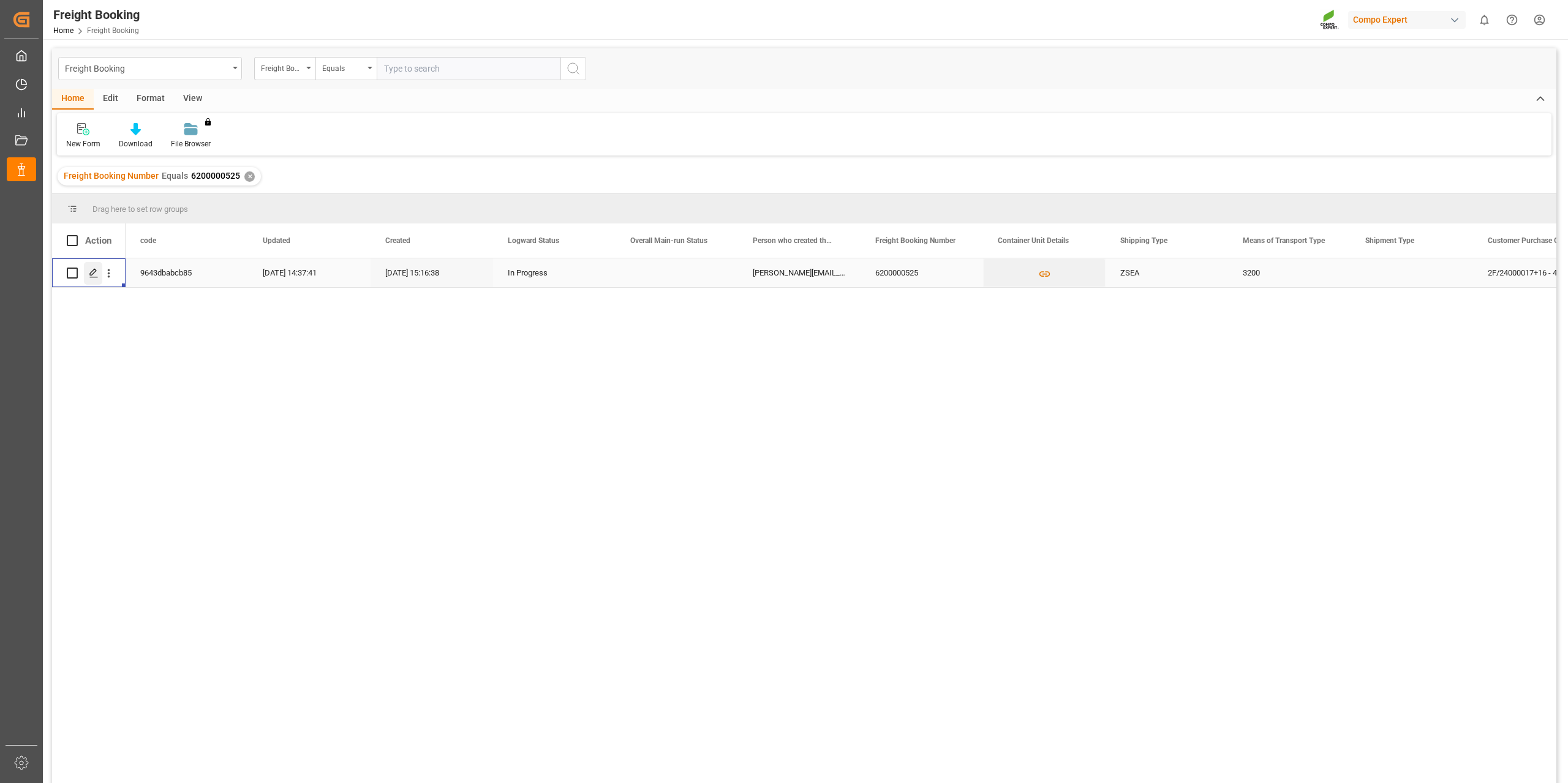
click at [97, 273] on icon "Press SPACE to select this row." at bounding box center [93, 272] width 10 height 10
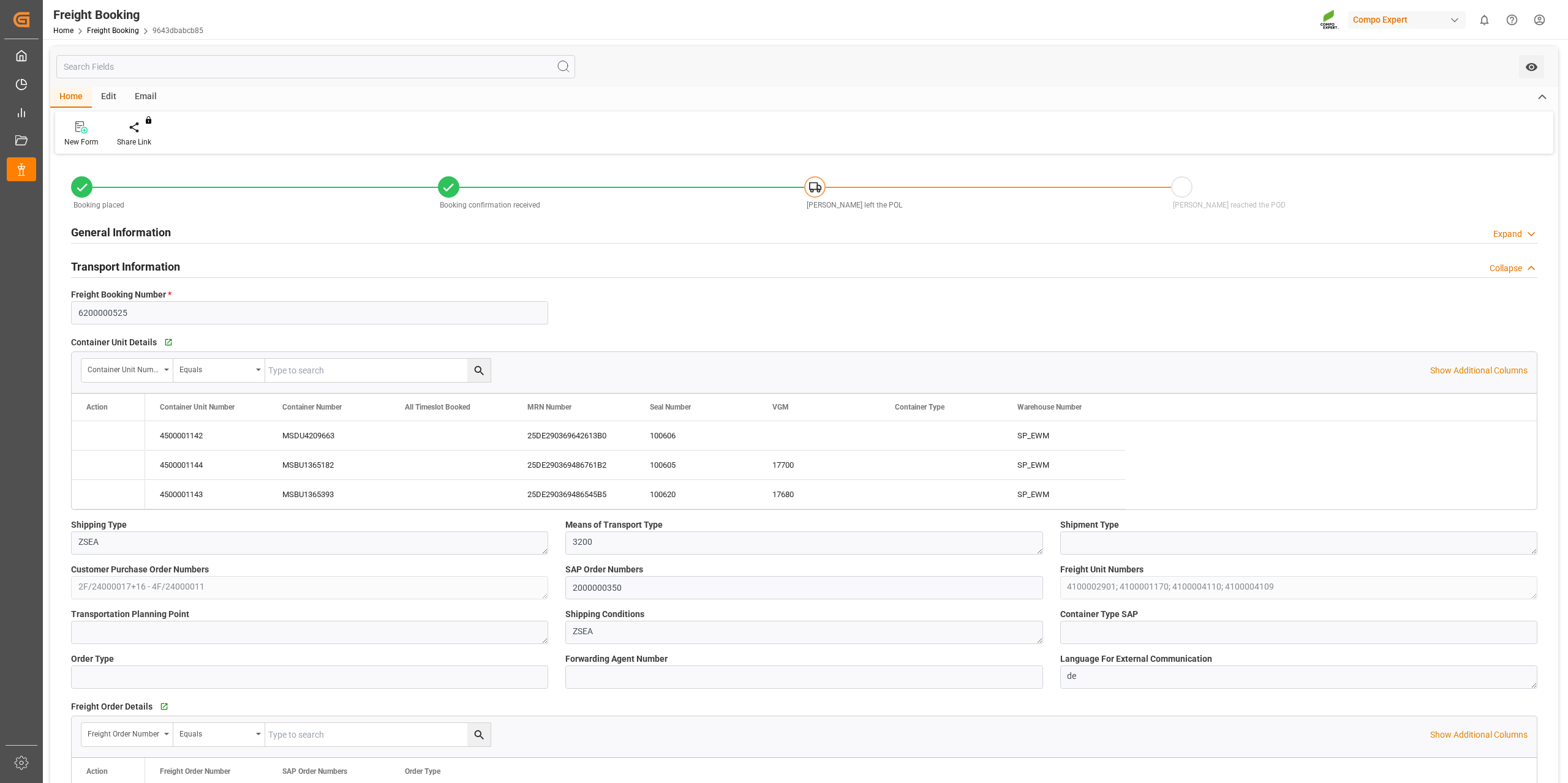
type input "9720471"
type input "NLRTM"
type input "EGEDK"
type input "0"
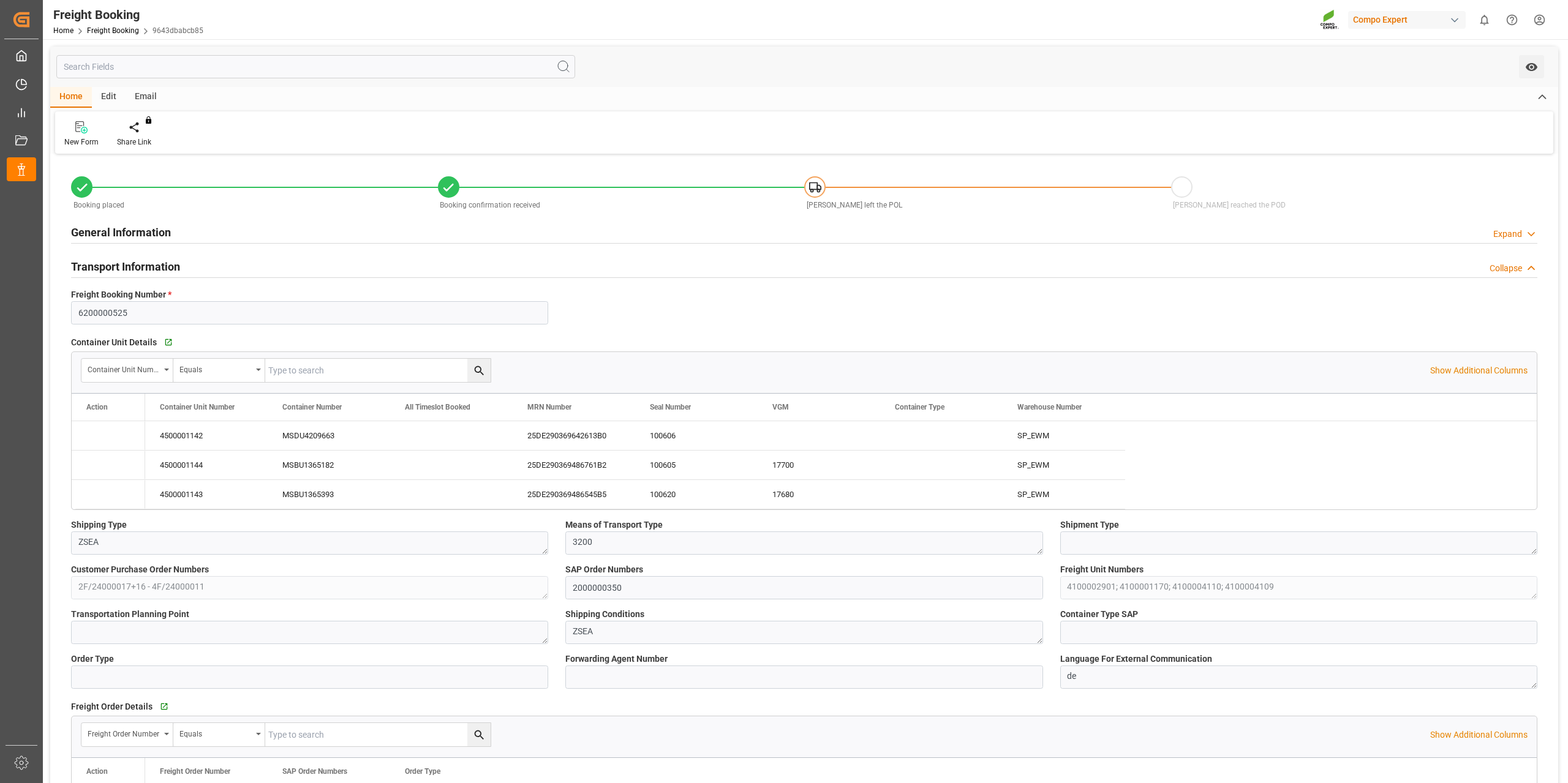
type input "103303.2"
type input "[DATE] 01:00"
type input "[DATE] 12:00"
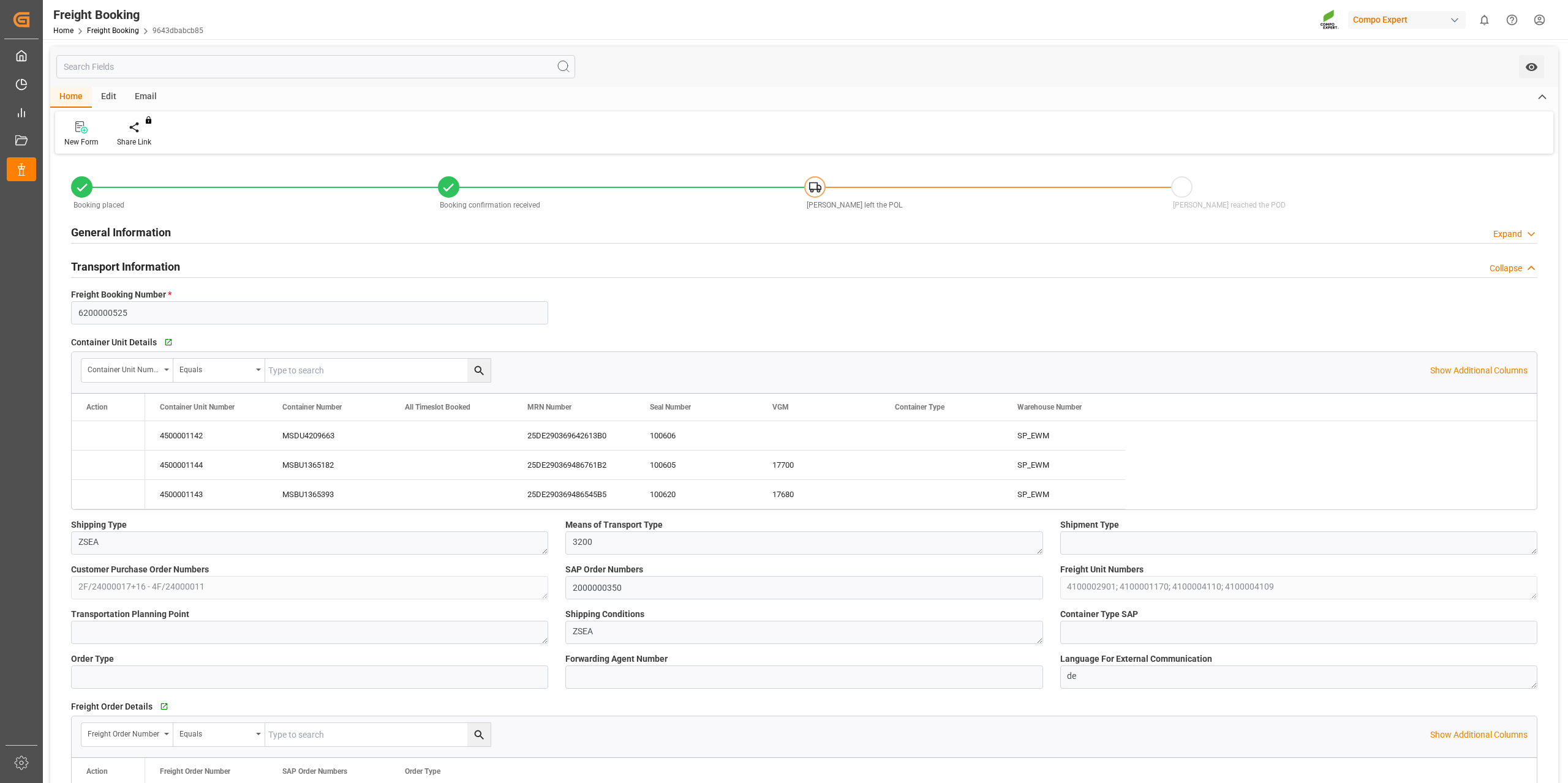
type input "[DATE] 12:00"
type input "[DATE] 15:16"
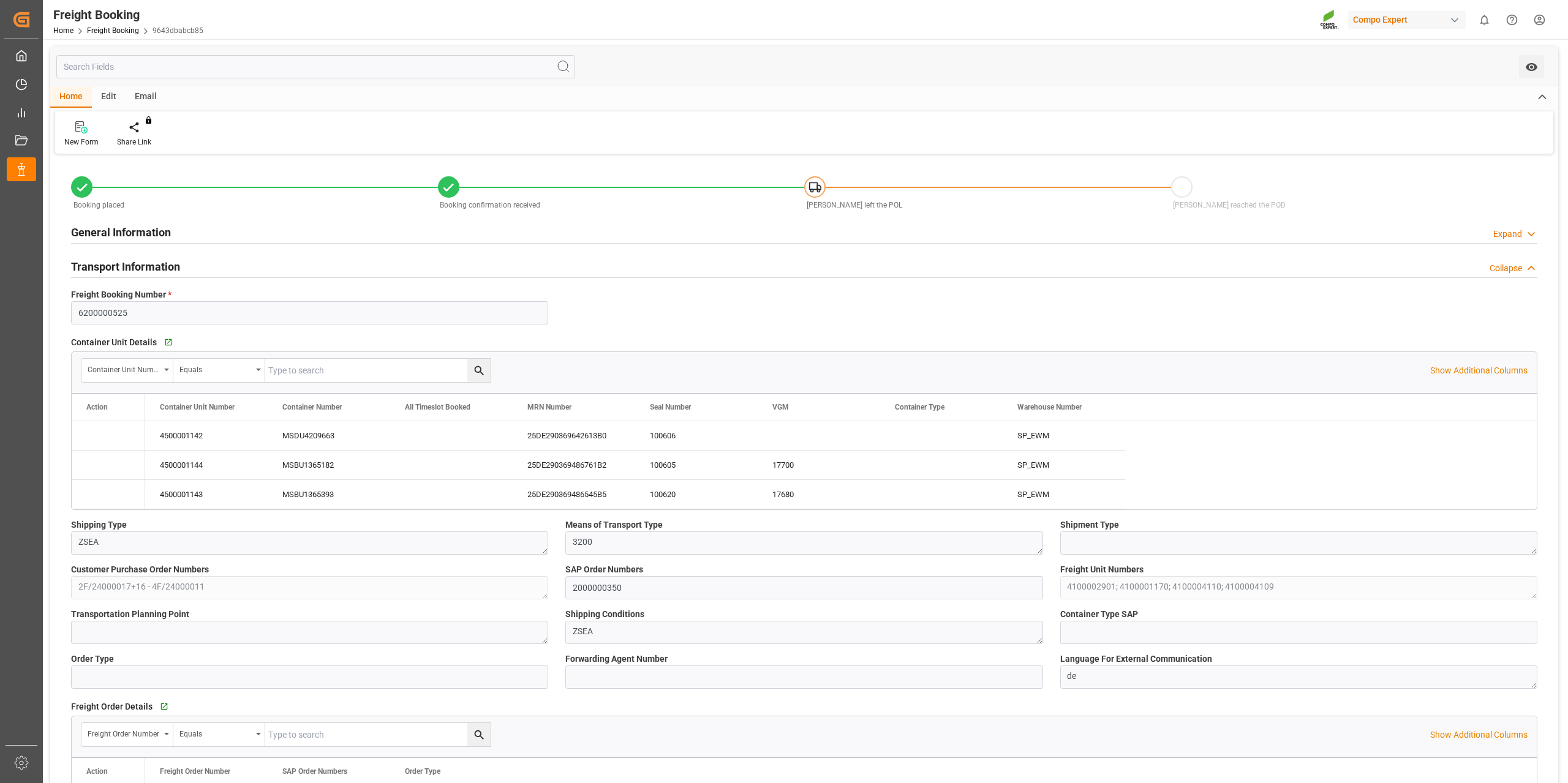
type input "[DATE] 15:16"
type input "[DATE] 06:21"
drag, startPoint x: 588, startPoint y: 491, endPoint x: 619, endPoint y: 500, distance: 32.3
click at [588, 491] on div "25DE290369486545B5" at bounding box center [573, 494] width 123 height 29
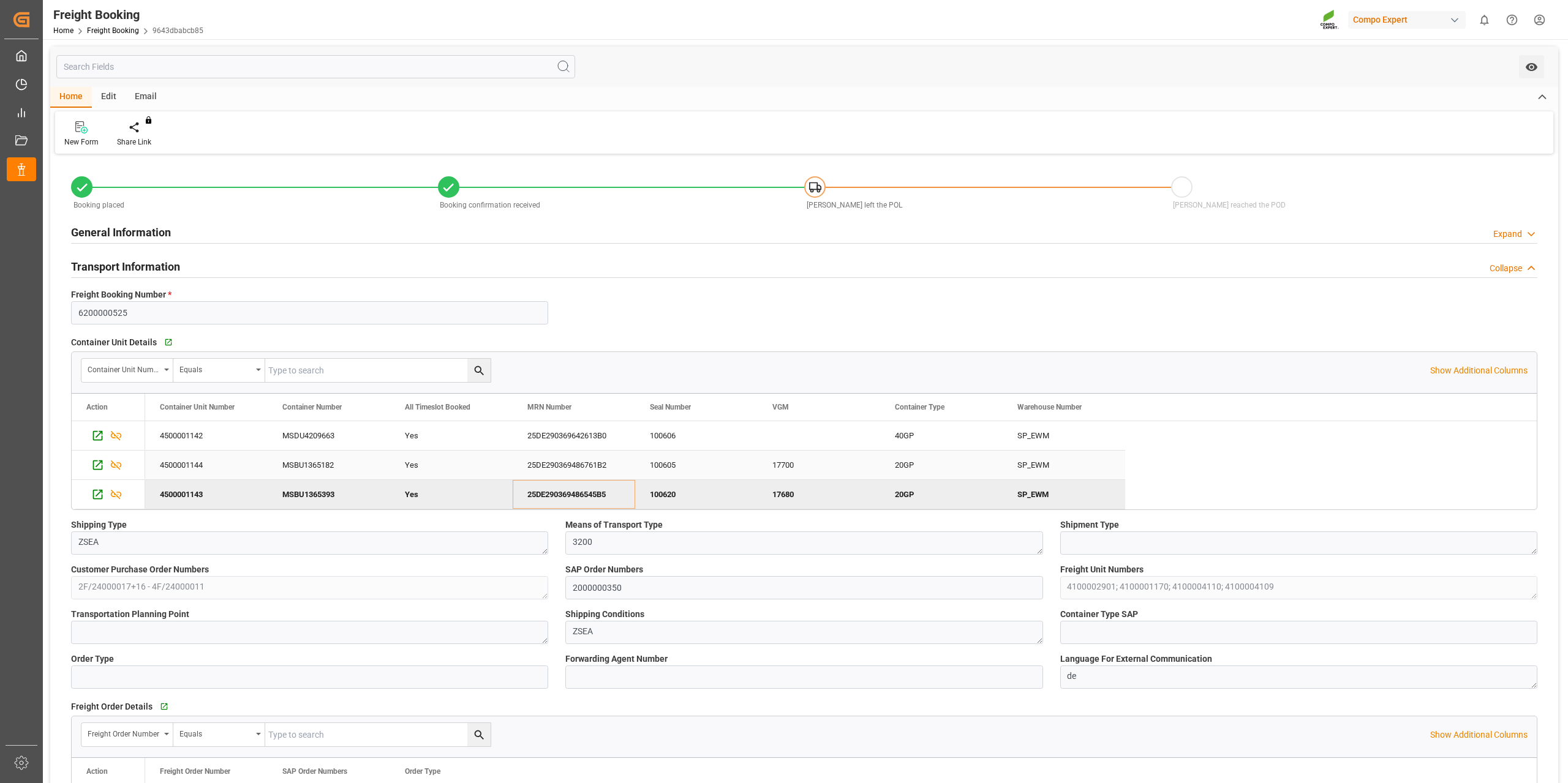
click at [564, 470] on div "25DE290369486761B2" at bounding box center [573, 464] width 123 height 29
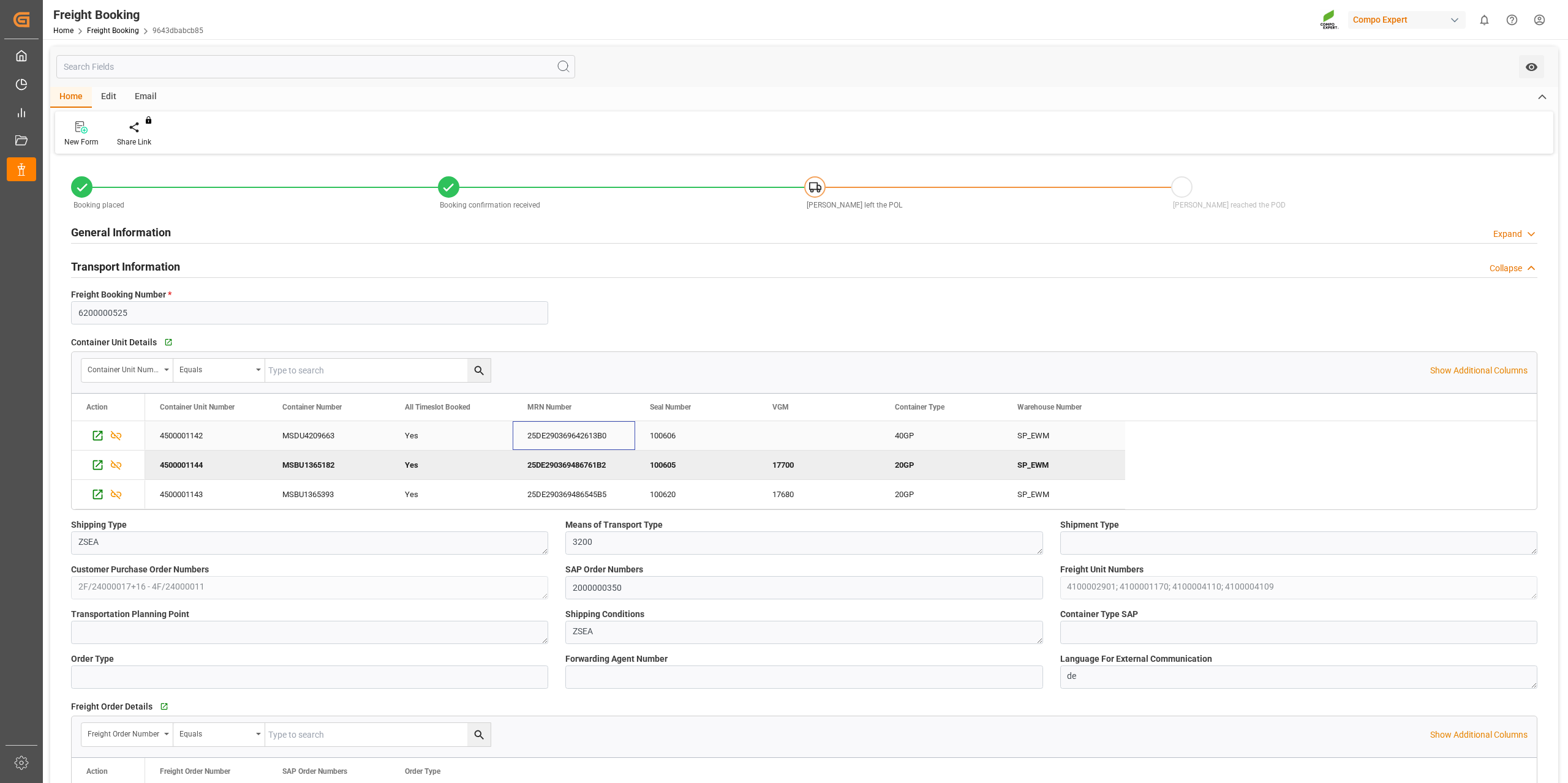
click at [571, 435] on div "25DE290369642613B0" at bounding box center [573, 435] width 123 height 29
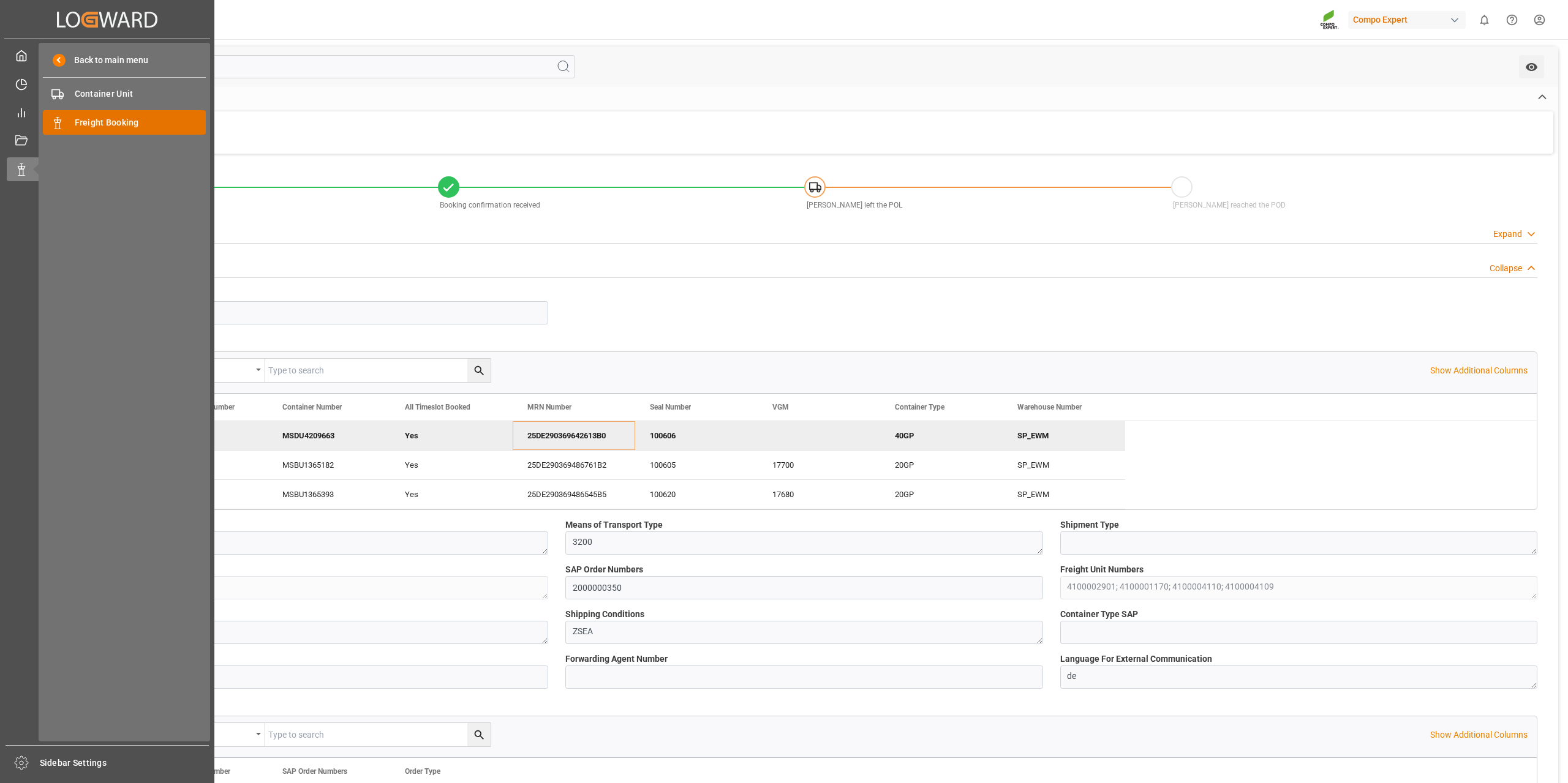
click at [122, 112] on div "Freight Booking Freight Booking" at bounding box center [124, 122] width 163 height 24
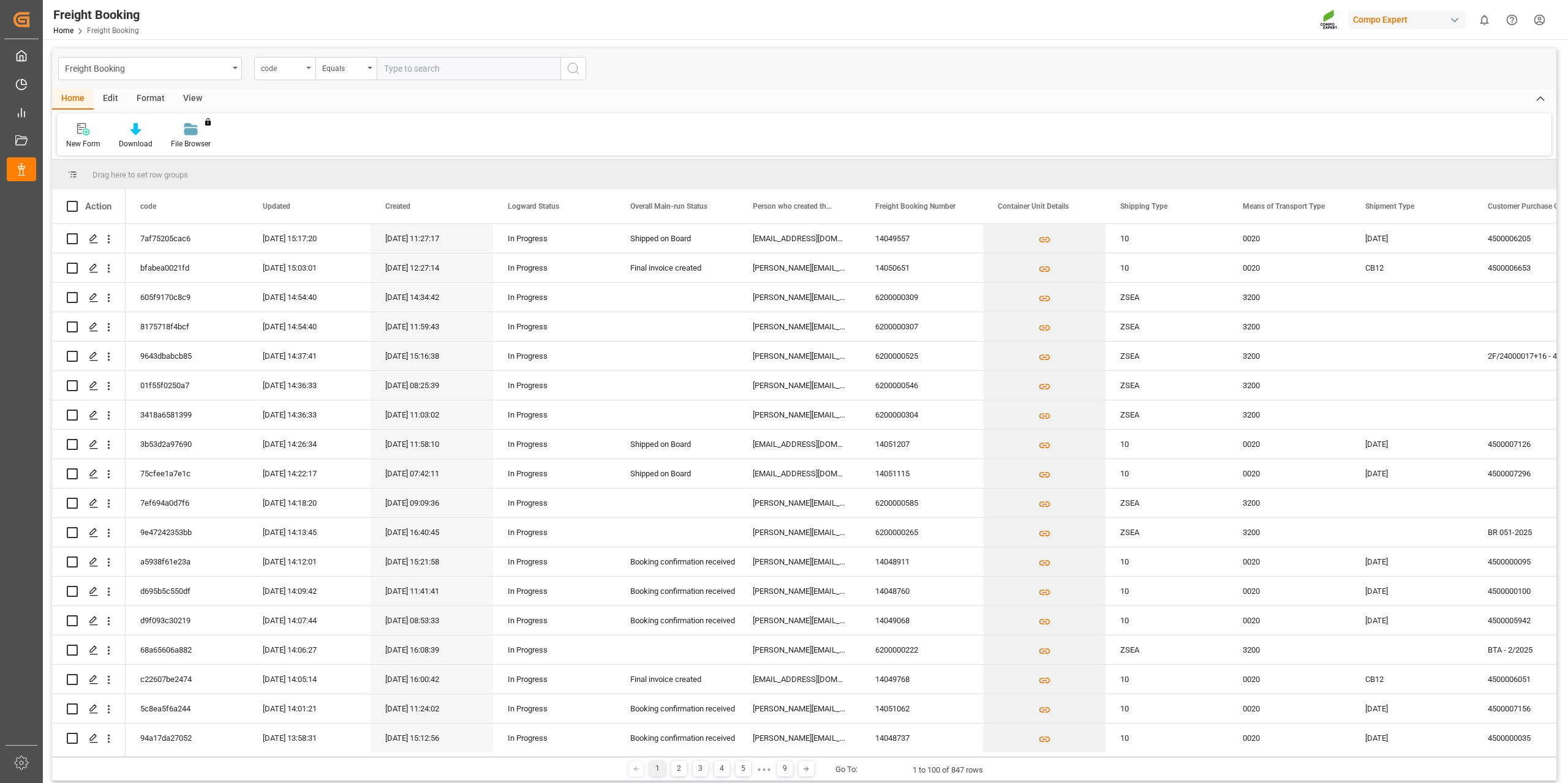
click at [302, 68] on div "code" at bounding box center [284, 68] width 61 height 23
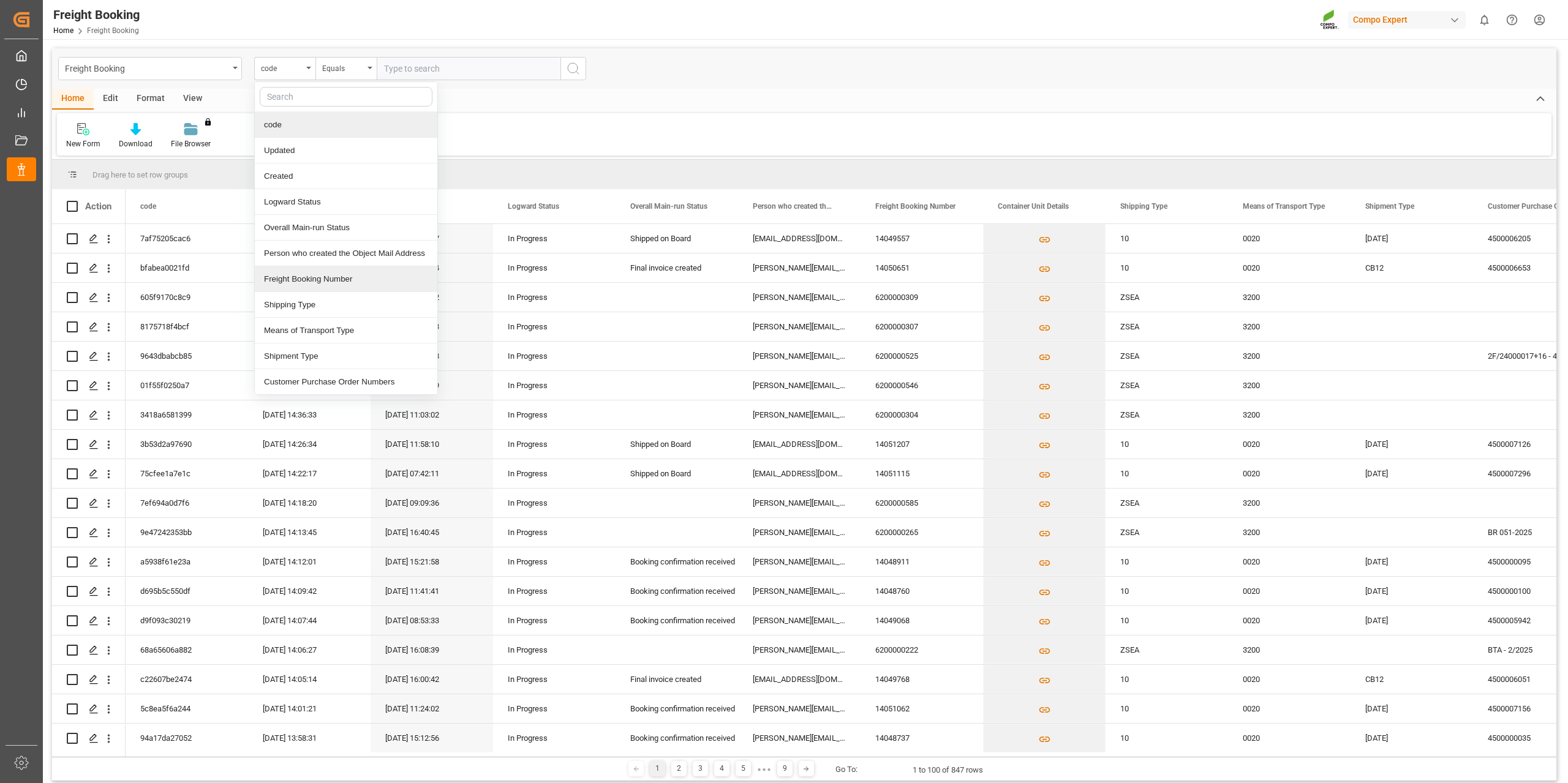
click at [319, 279] on div "Freight Booking Number" at bounding box center [345, 279] width 182 height 26
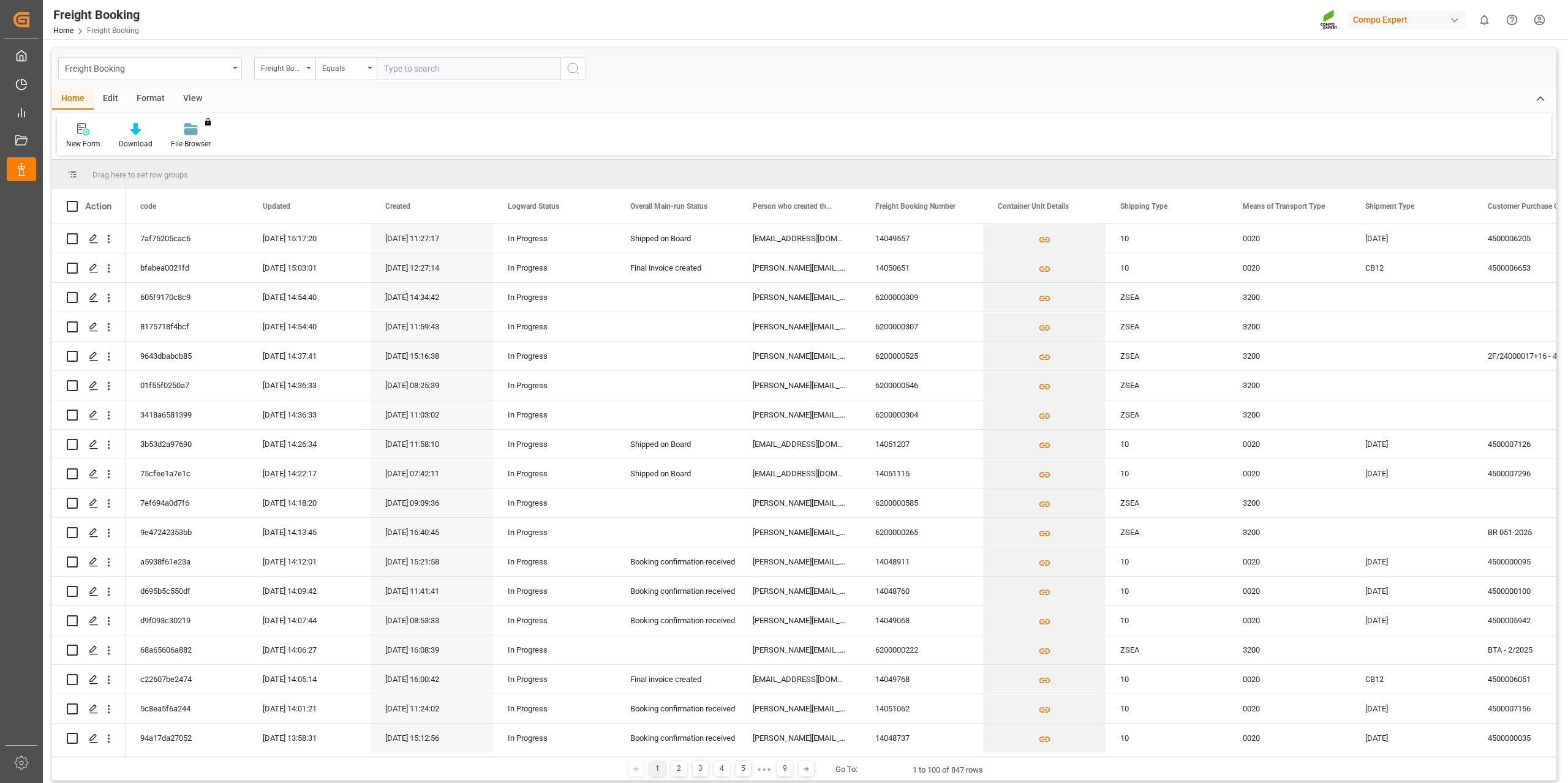
click at [440, 61] on input "text" at bounding box center [468, 68] width 184 height 23
paste input "6200000436"
type input "6200000436"
click at [579, 74] on icon "search button" at bounding box center [573, 68] width 15 height 15
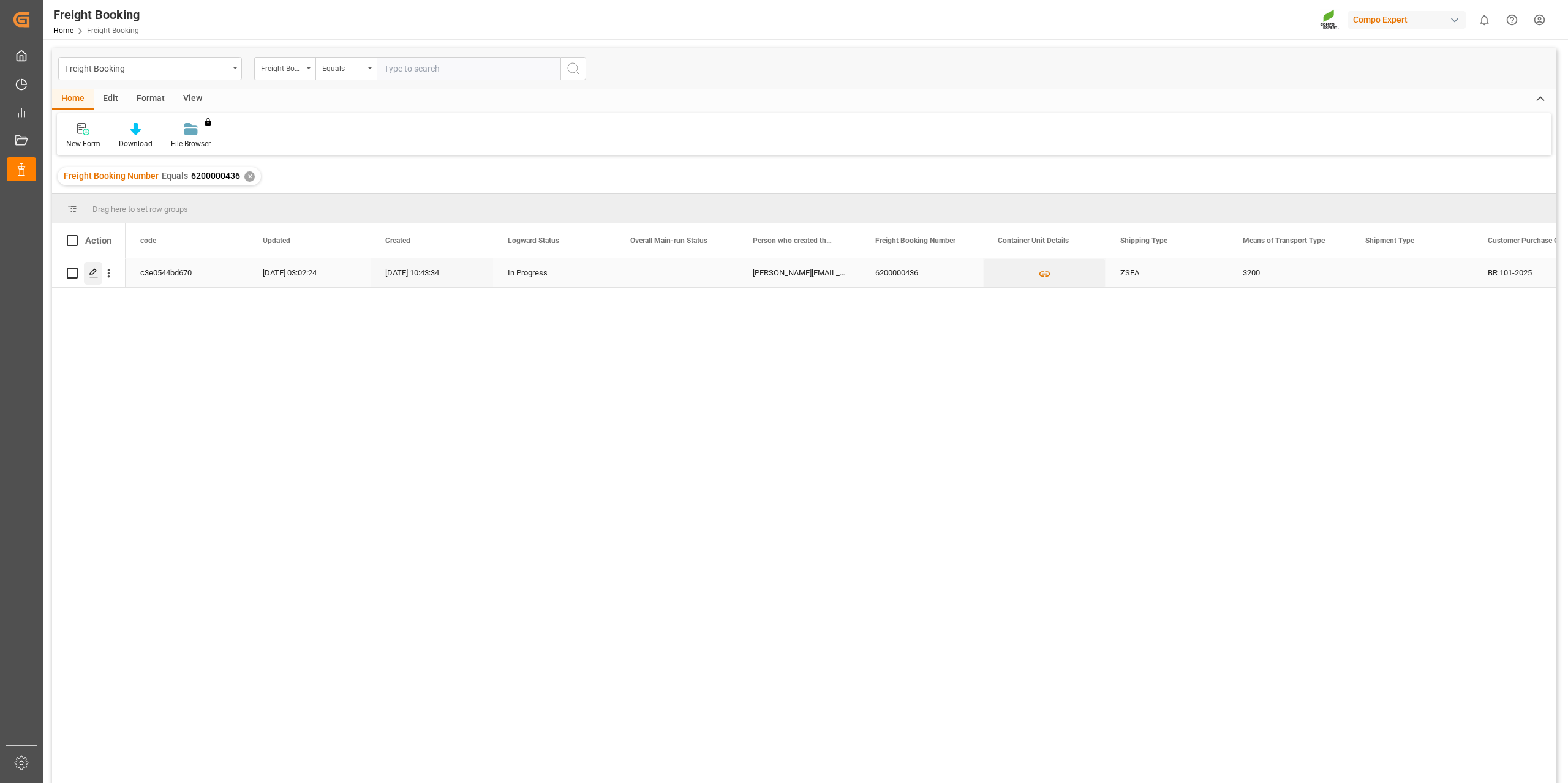
click at [92, 272] on icon "Press SPACE to select this row." at bounding box center [93, 272] width 10 height 10
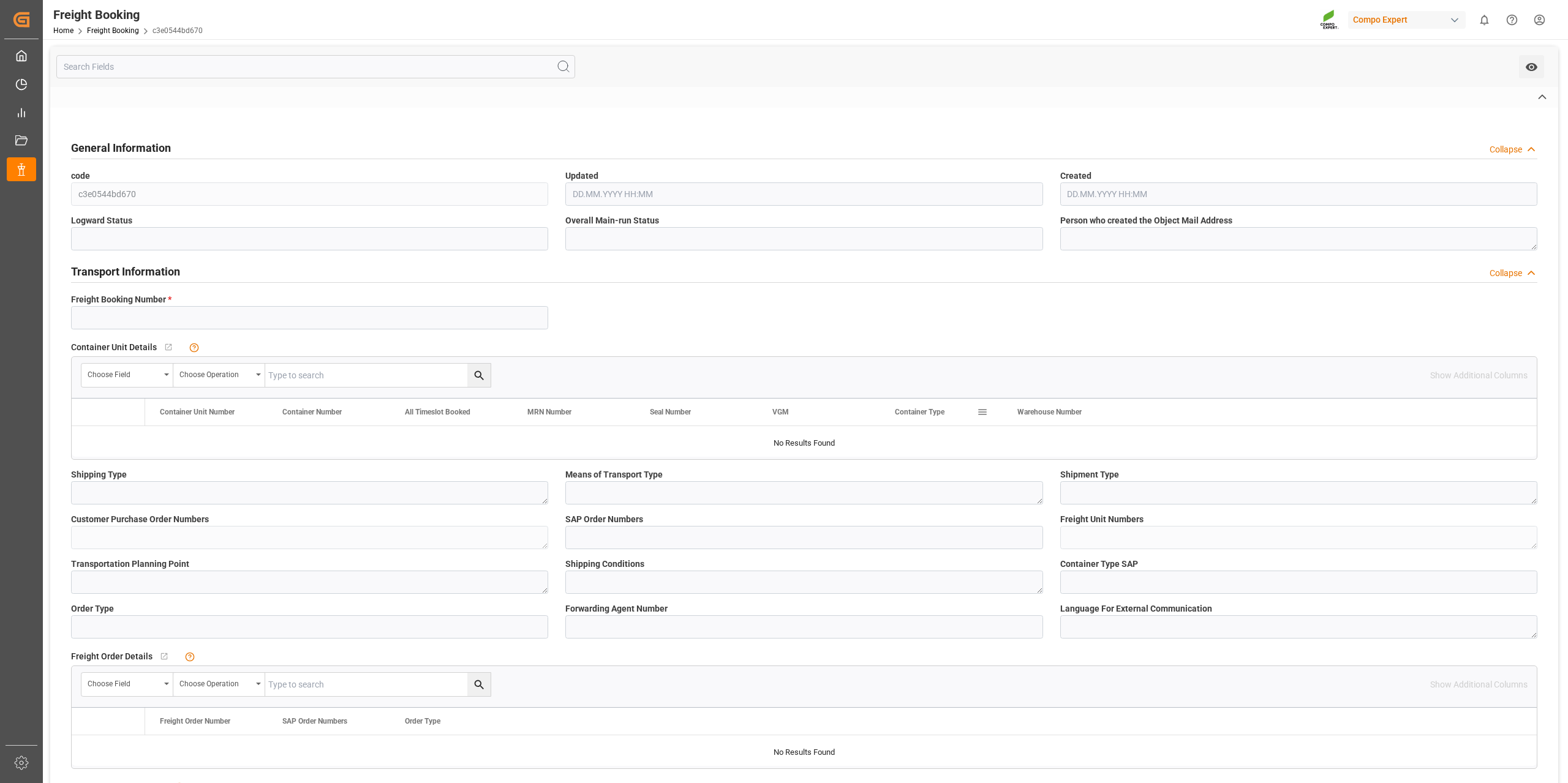
type input "6200000436"
type textarea "ZSEA"
type textarea "3200"
type textarea "BR 101-2025"
type input "2000000789"
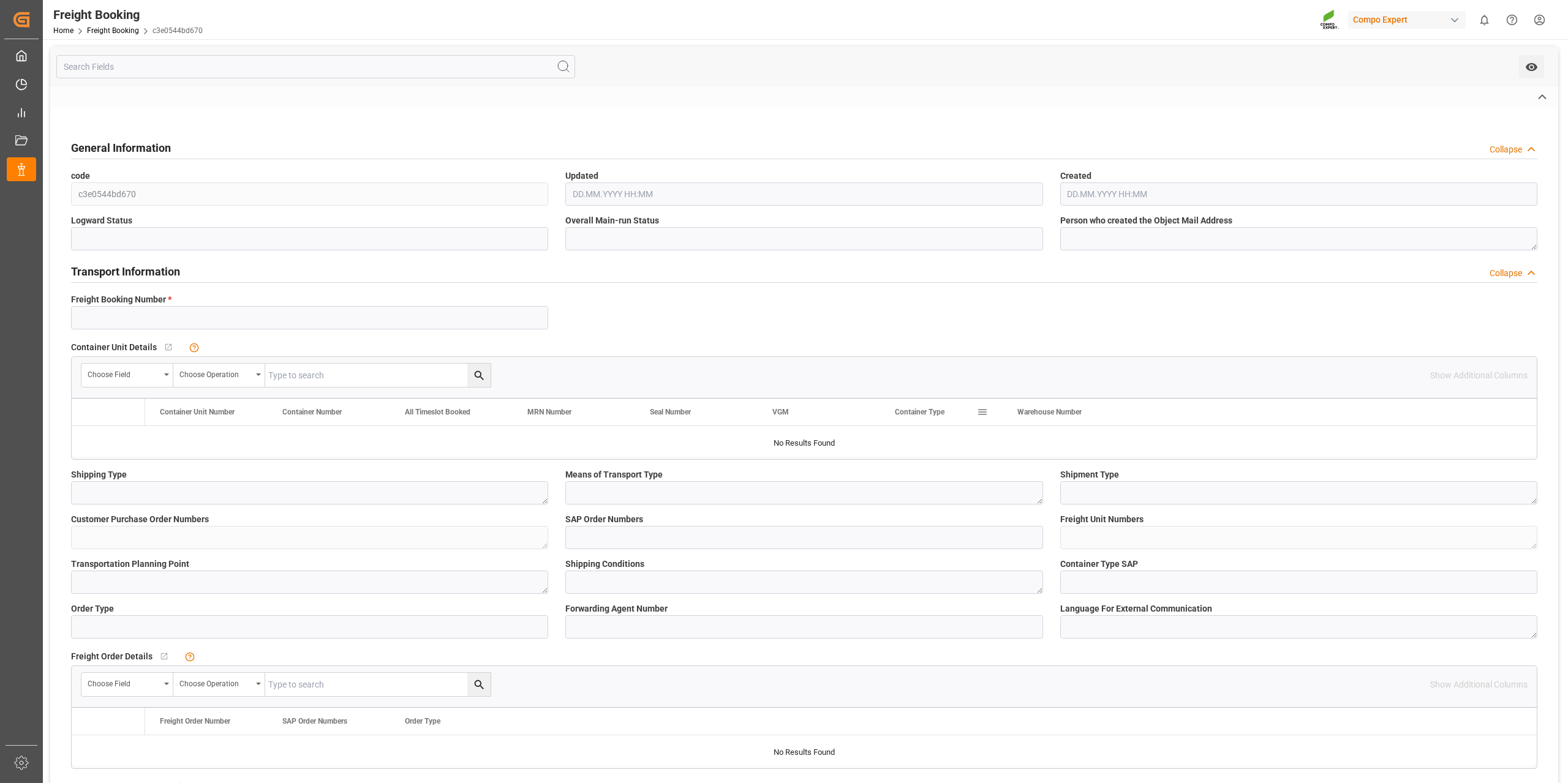
type textarea "4100002740"
type textarea "ZSEA"
type textarea "de"
type input "MEDU"
type input "459IHA1435431"
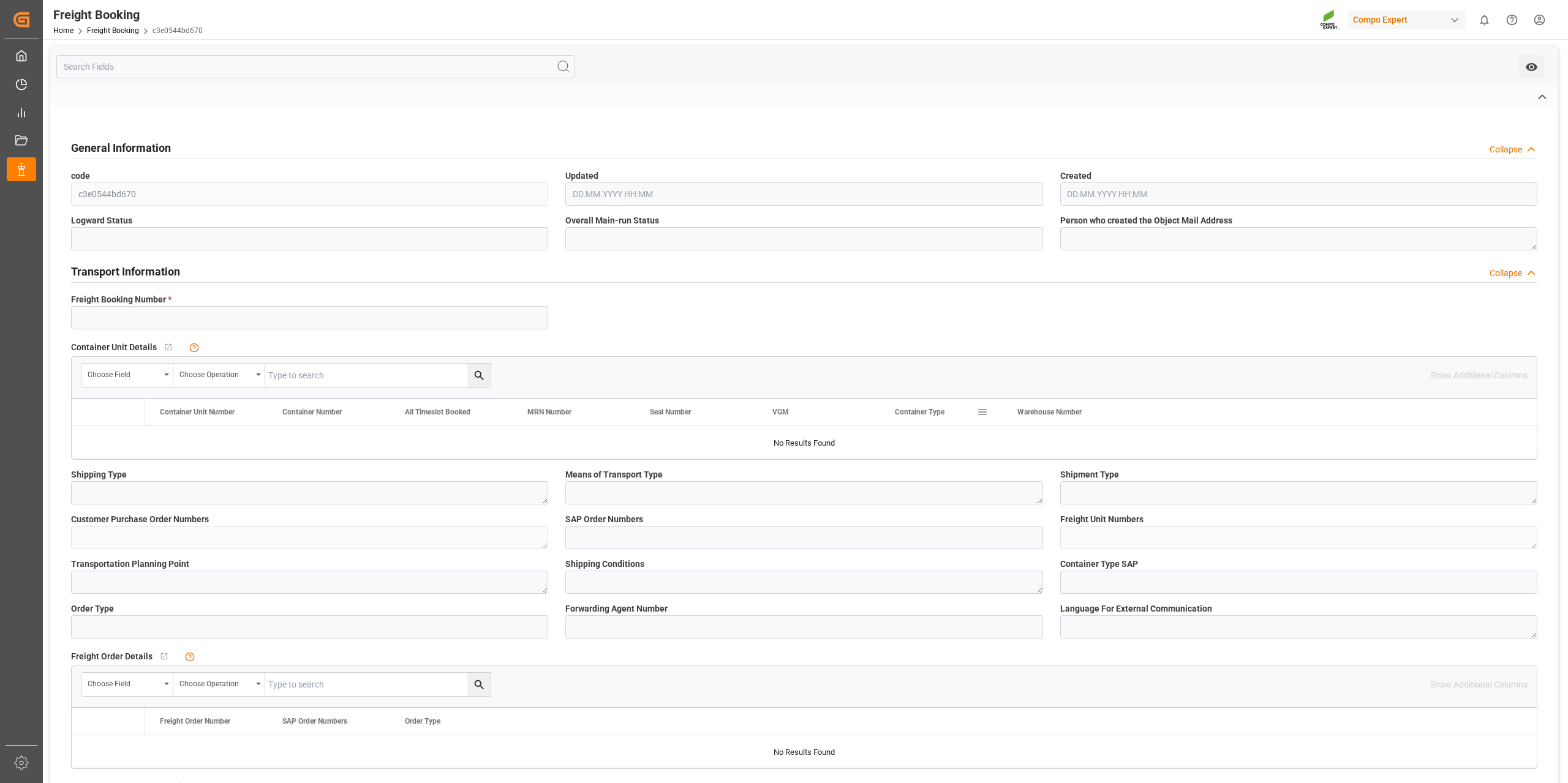
type input "MSC [PERSON_NAME]"
type input "[GEOGRAPHIC_DATA]"
type input "Vitoria"
type textarea "CIF"
type textarea "SP_EWM"
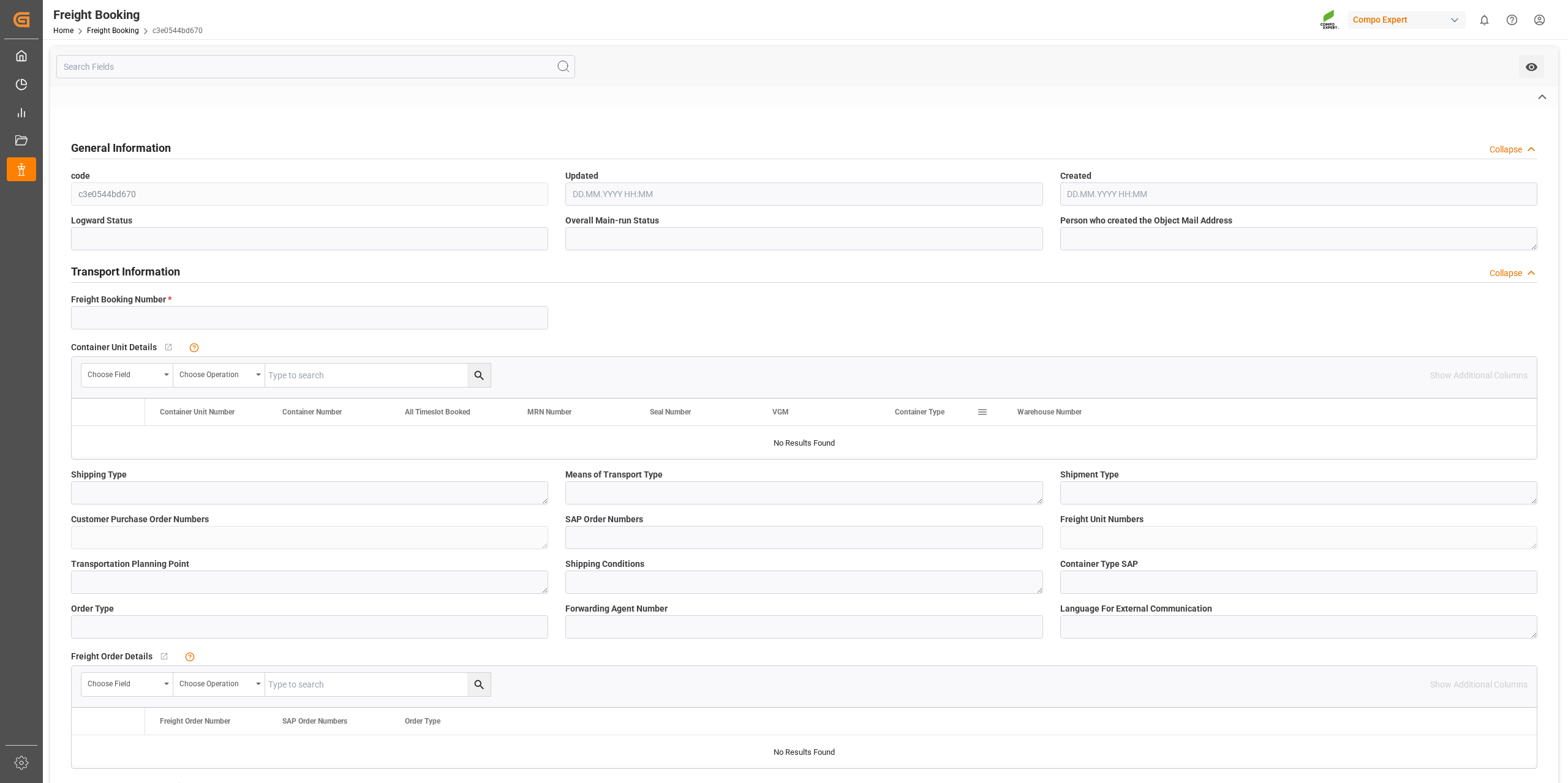
type textarea "NTC PREMIUM [DATE]+3+TE 1T ISPM BB"
type textarea "2567202000"
type input "SP_EWM"
type input "Logistics Service Provider"
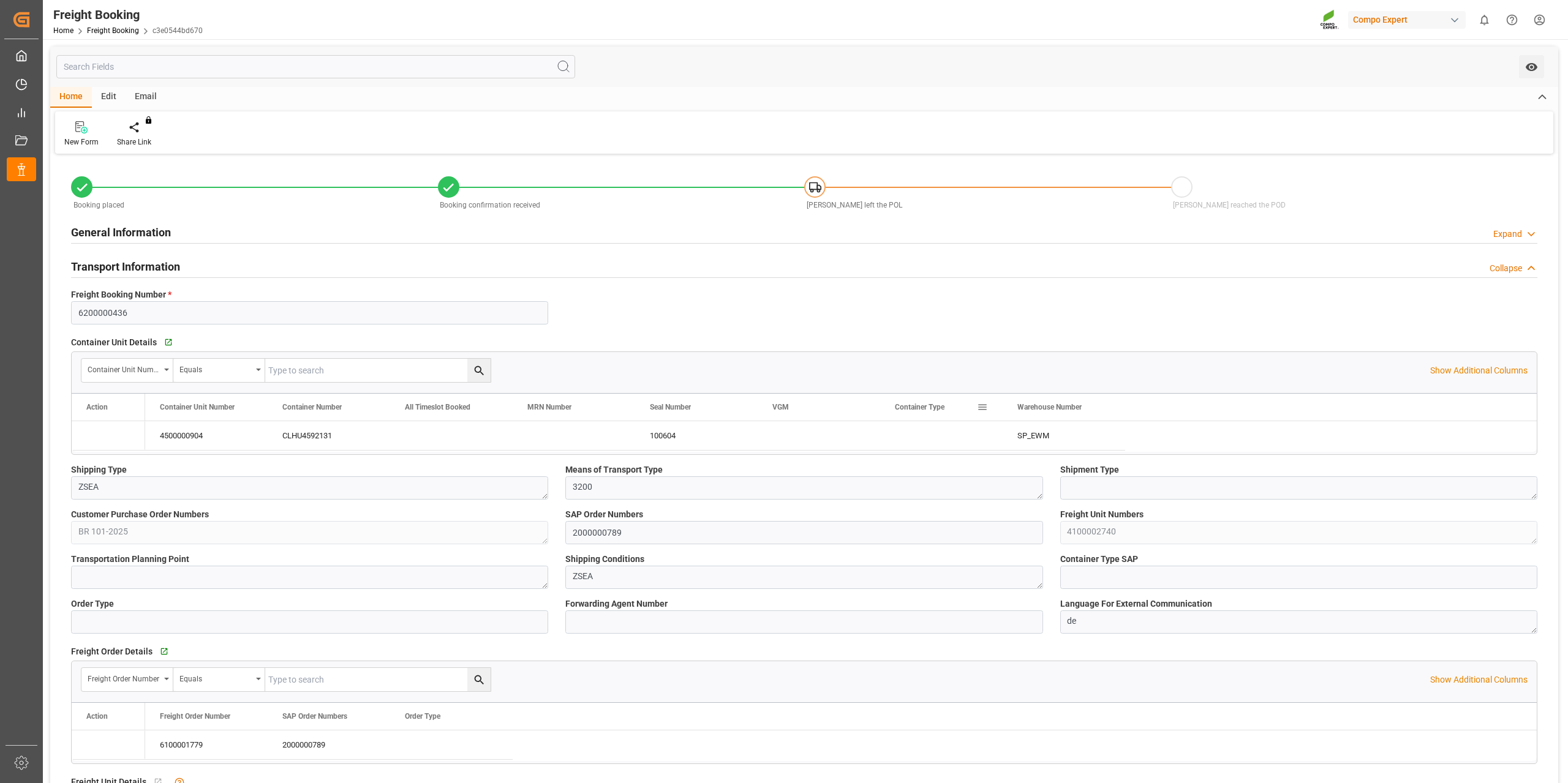
type input "9720483"
type input "BEANR"
type input "BRVIX"
type input "0"
type input "40800"
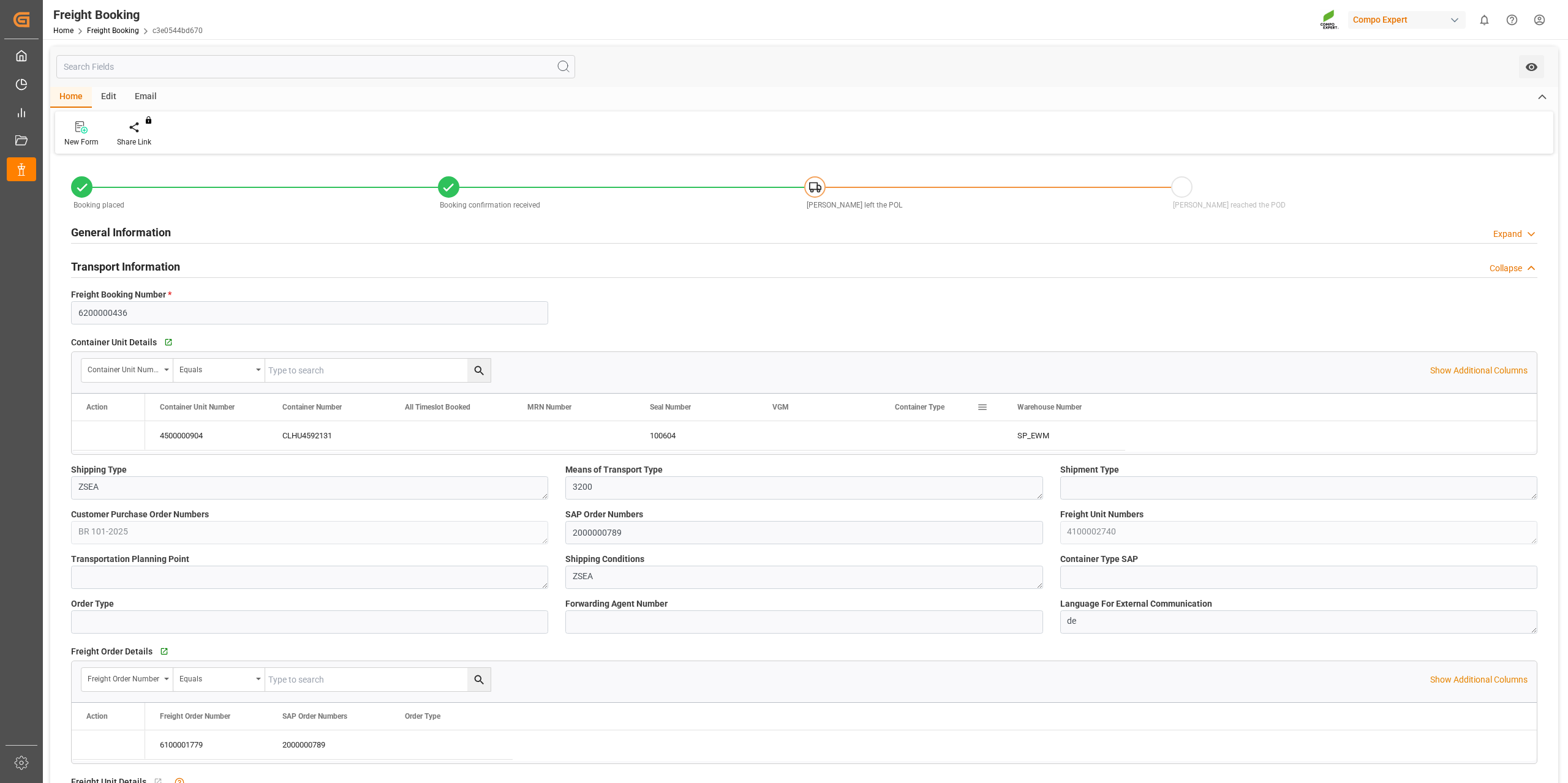
type input "[DATE] 01:00"
type input "[DATE] 06:00"
type input "[DATE] 10:43"
type input "[DATE] 10:44"
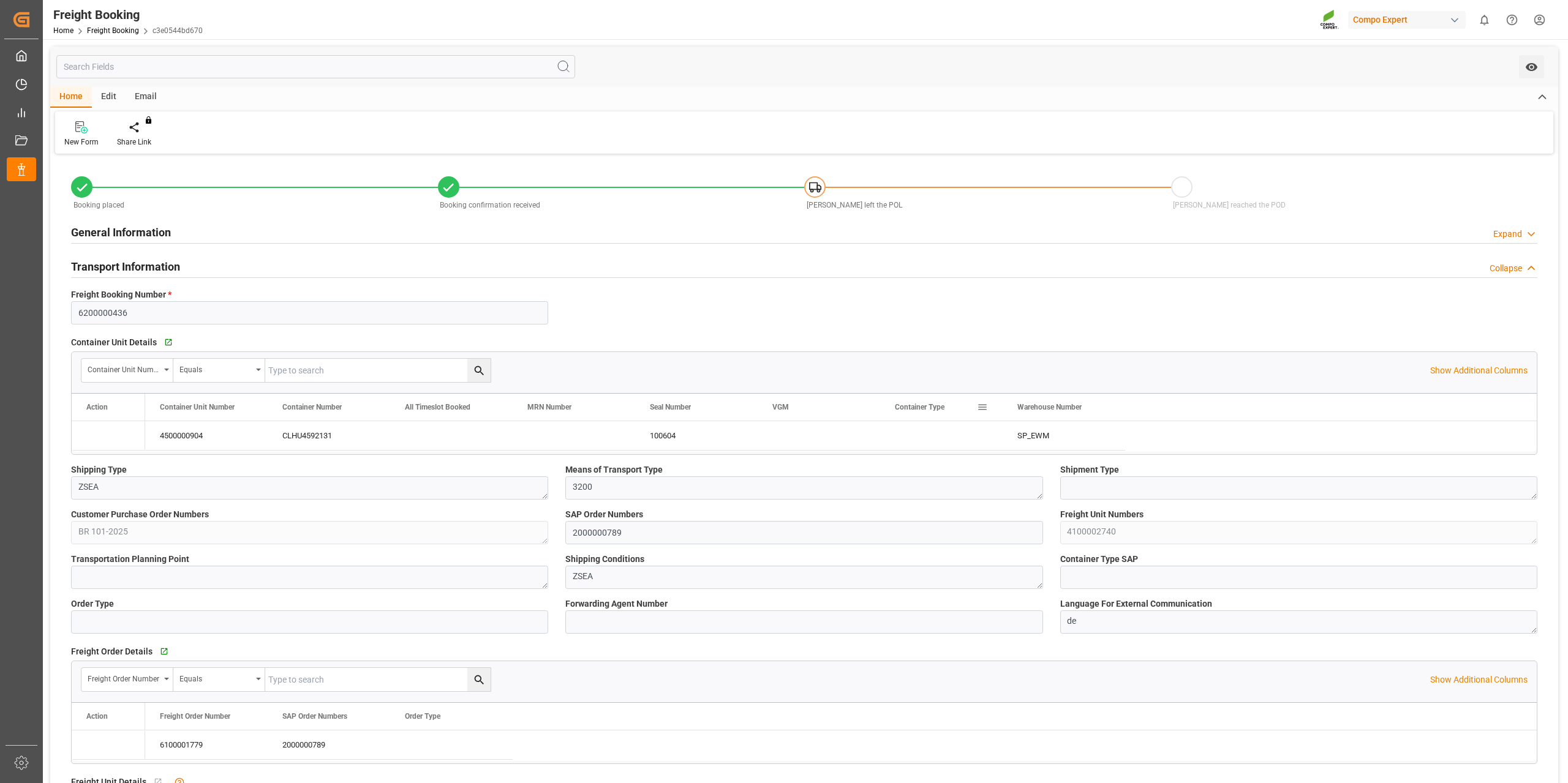
type input "[DATE] 10:44"
type input "[DATE] 15:53"
click at [1542, 17] on html "Created by potrace 1.15, written by [PERSON_NAME] [DATE]-[DATE] Created by potr…" at bounding box center [784, 392] width 1568 height 783
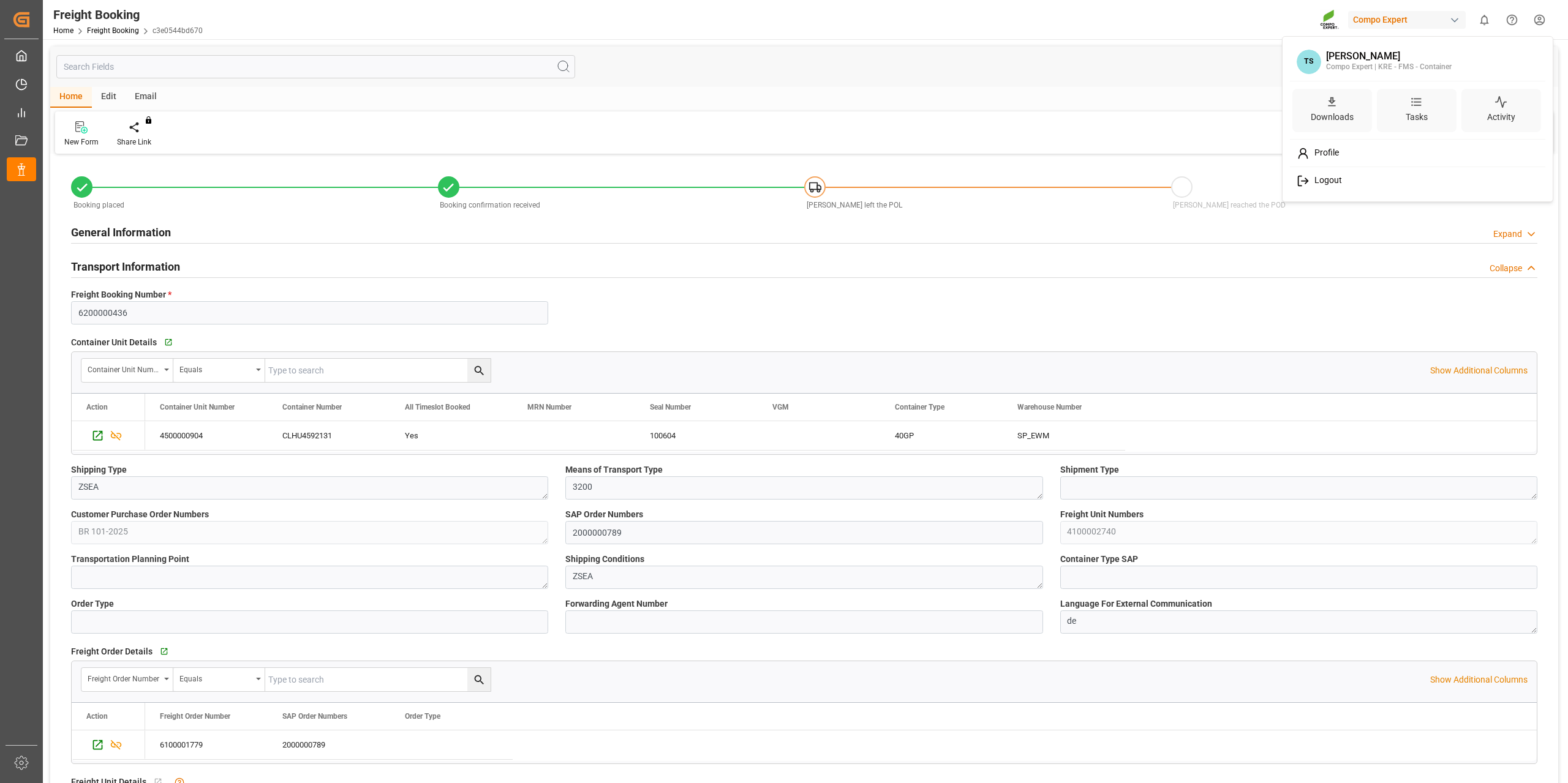
click at [1341, 181] on span "Logout" at bounding box center [1326, 180] width 33 height 11
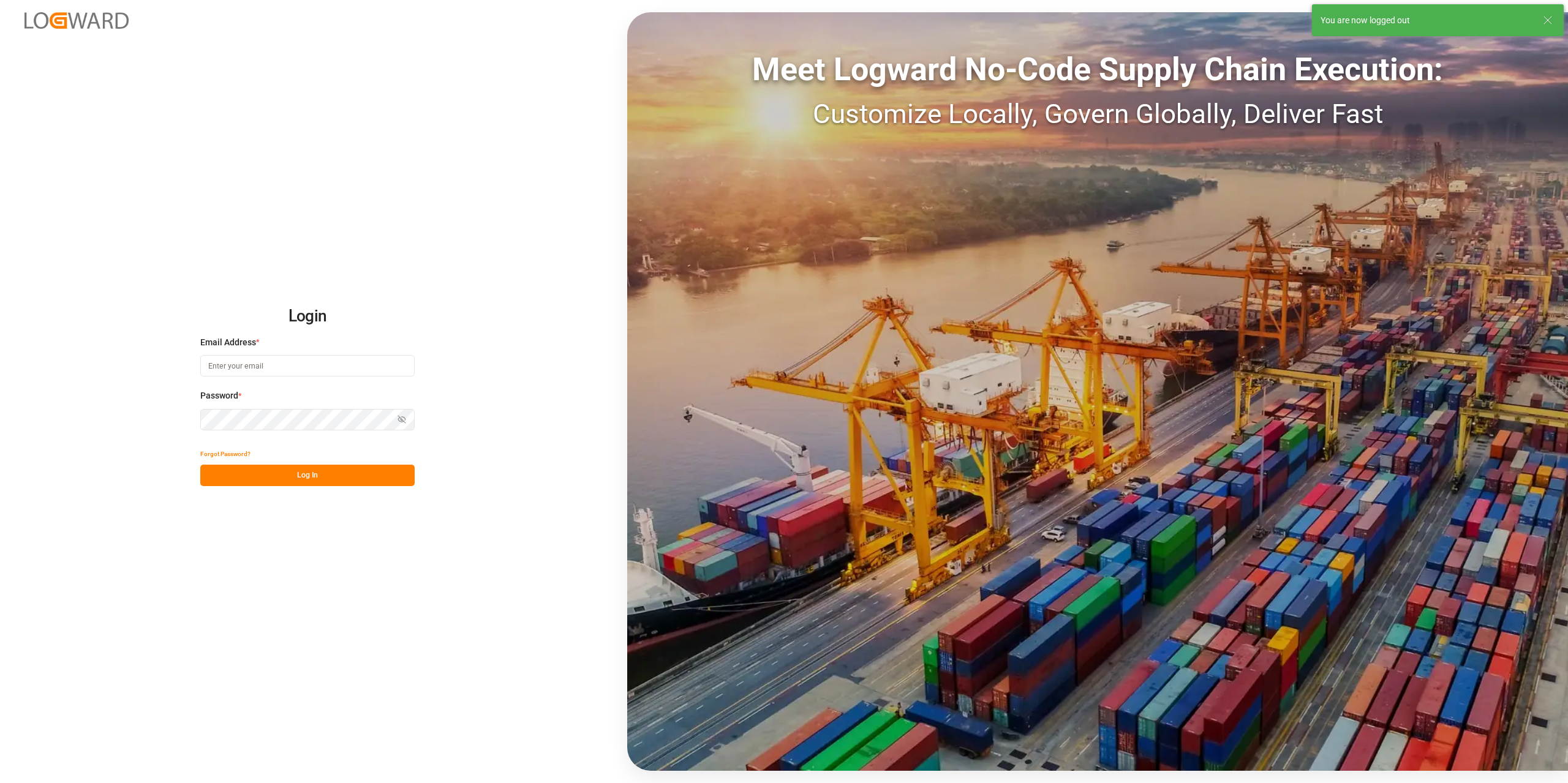
type input "[EMAIL_ADDRESS][DOMAIN_NAME]"
